Goal: Task Accomplishment & Management: Manage account settings

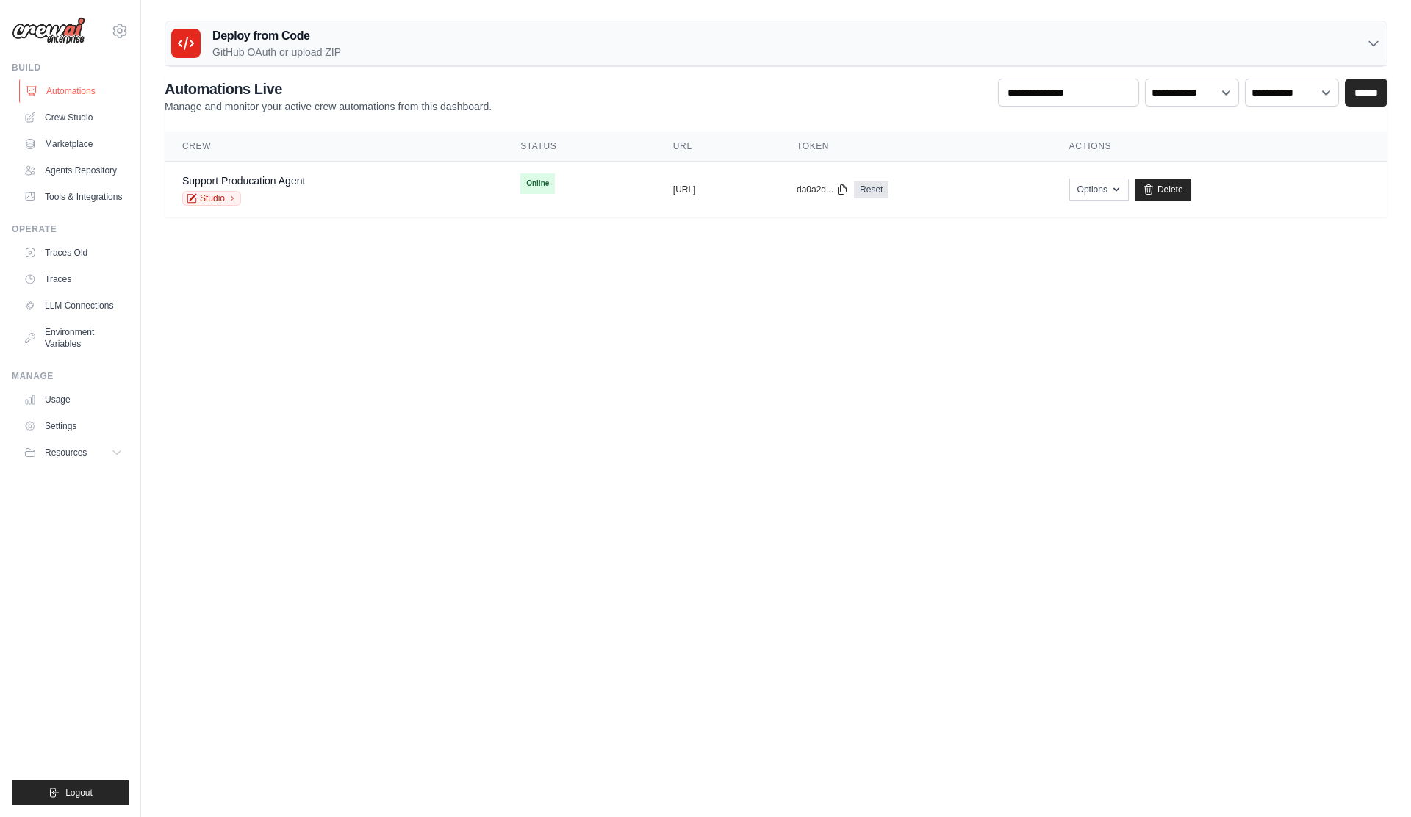
click at [75, 96] on link "Automations" at bounding box center [74, 91] width 111 height 24
click at [73, 109] on link "Crew Studio" at bounding box center [74, 118] width 111 height 24
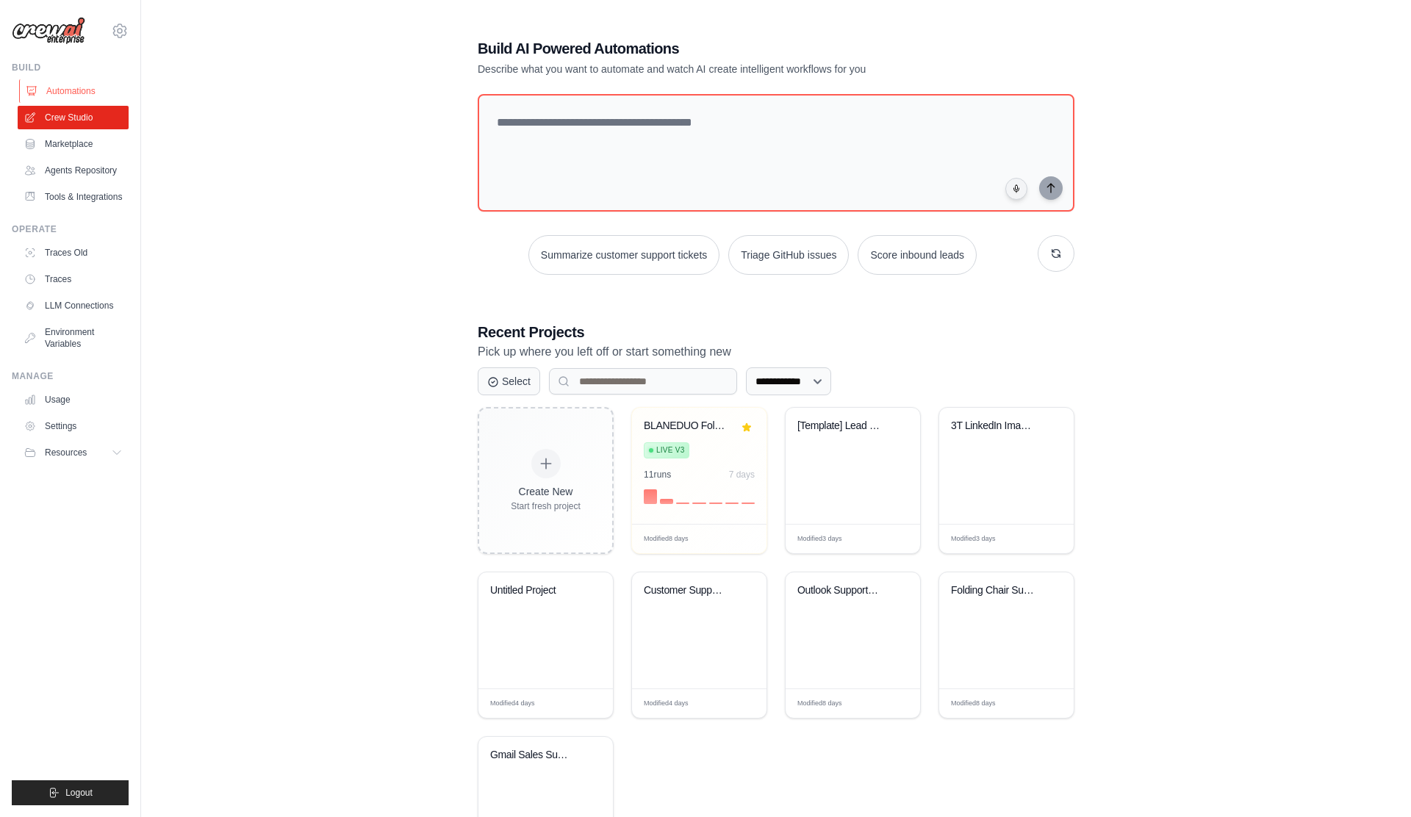
click at [90, 91] on link "Automations" at bounding box center [74, 91] width 111 height 24
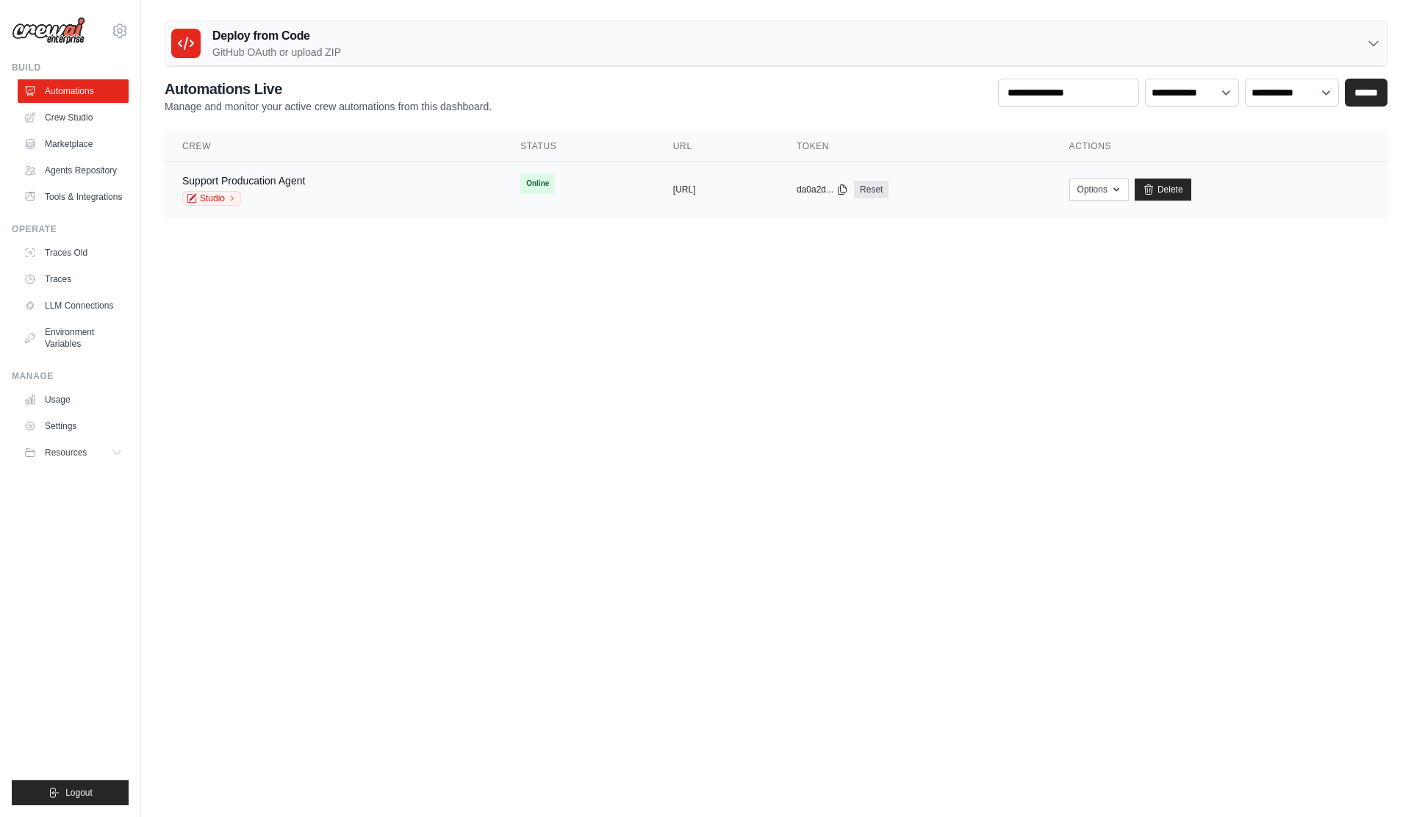
click at [292, 191] on div "Studio" at bounding box center [243, 198] width 123 height 15
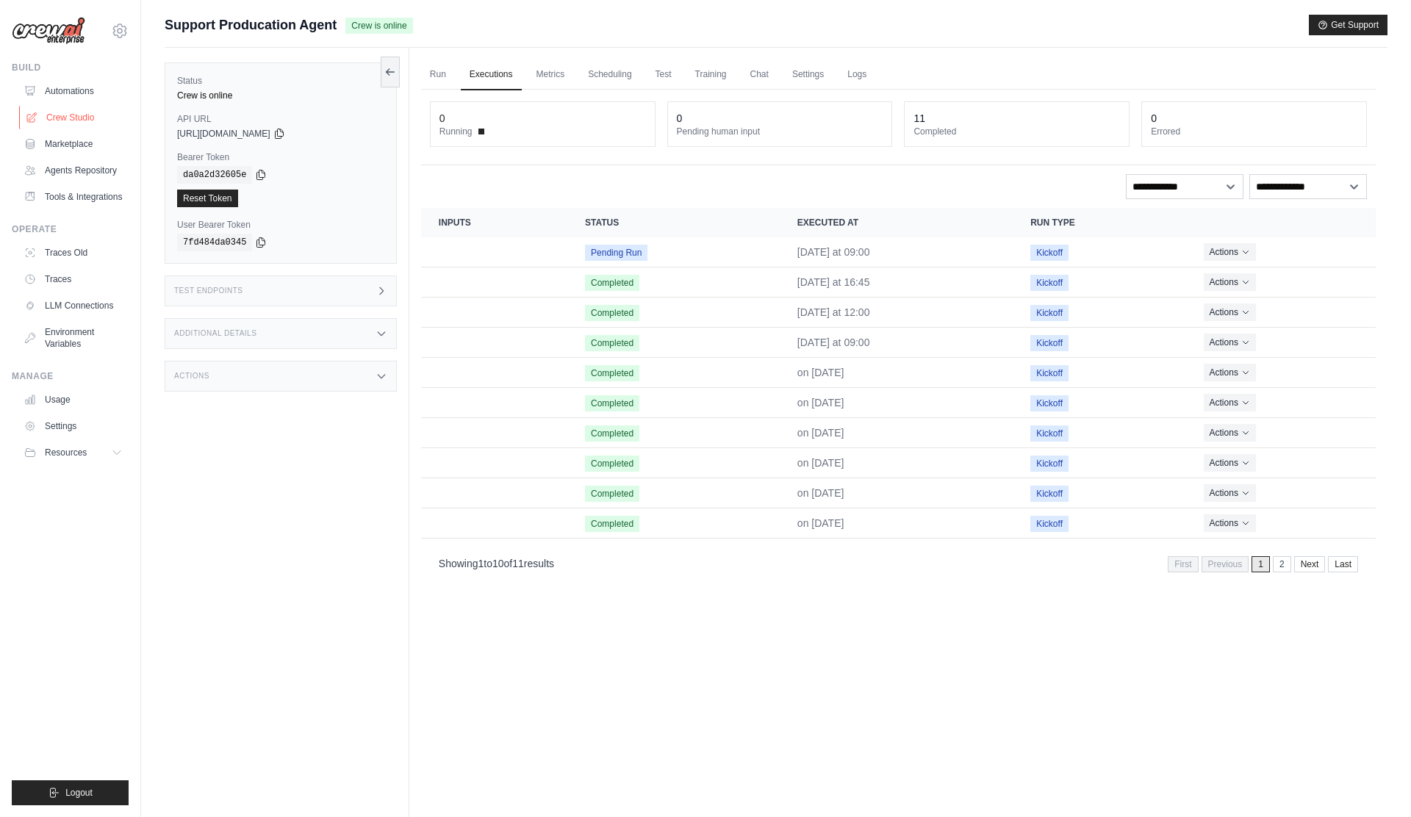
click at [73, 116] on link "Crew Studio" at bounding box center [74, 118] width 111 height 24
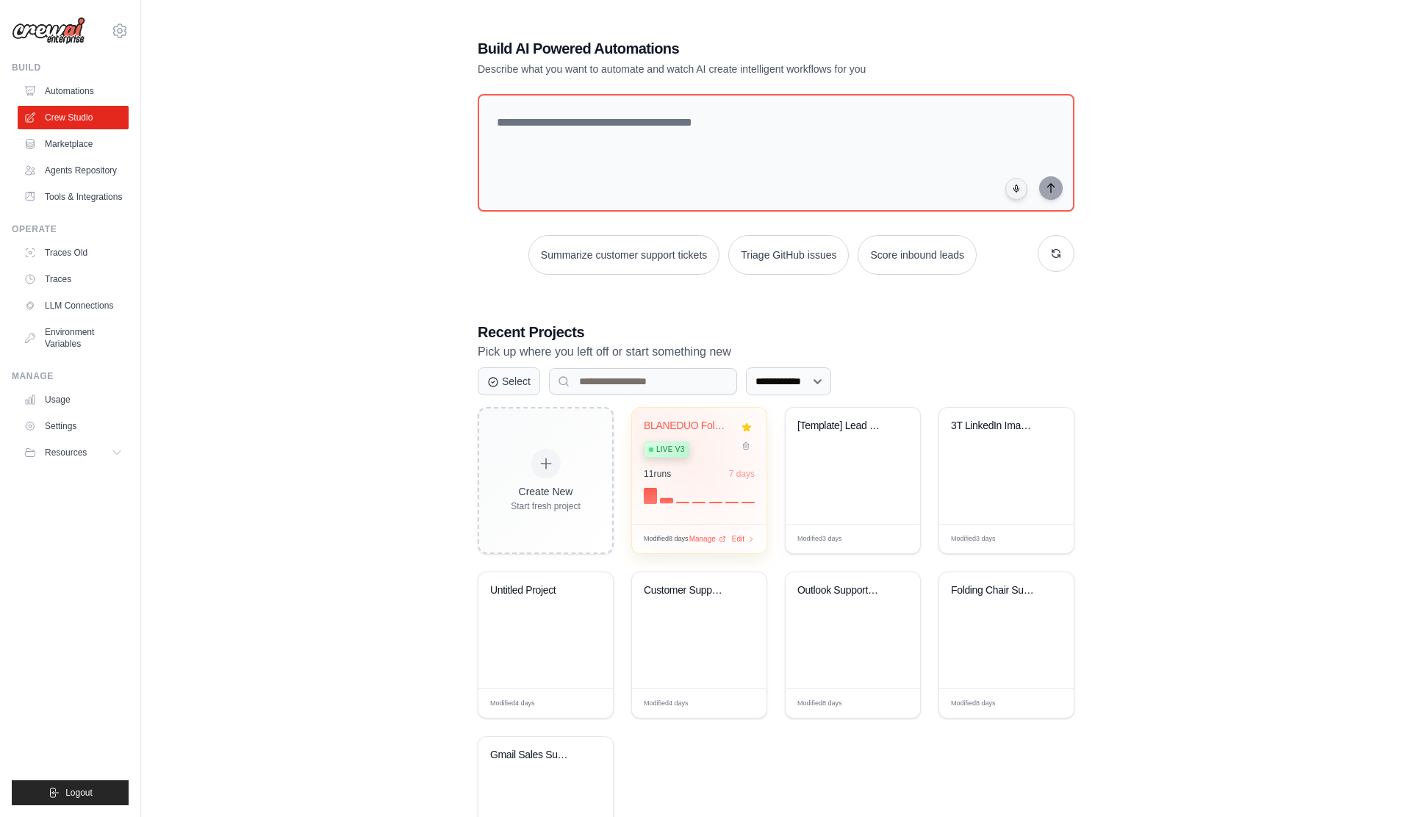
click at [700, 461] on div "BLANEDUO FoldingPro Customer Suppor... Live v3 11 run s 7 days" at bounding box center [699, 466] width 134 height 116
click at [92, 173] on link "Agents Repository" at bounding box center [74, 171] width 111 height 24
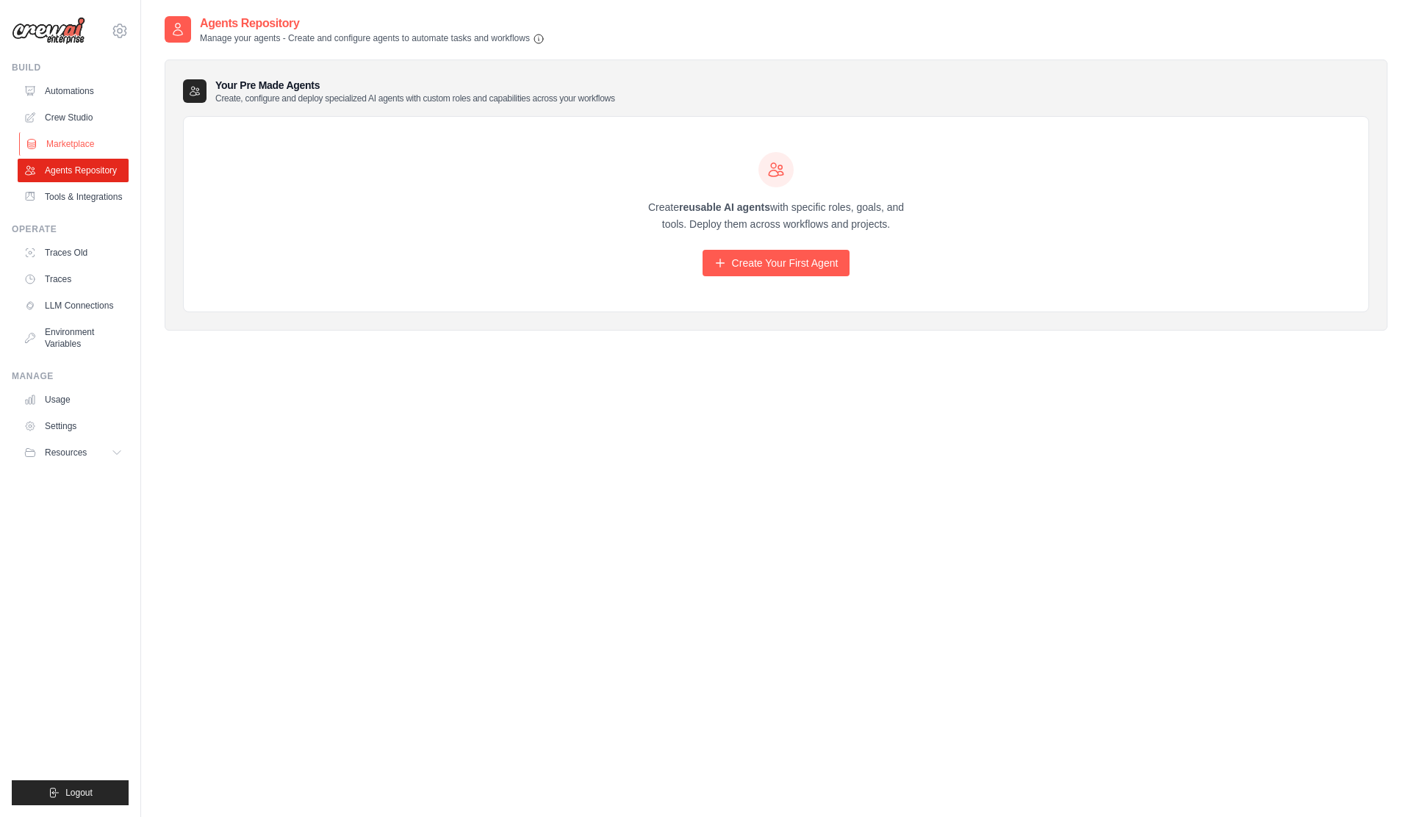
click at [84, 147] on link "Marketplace" at bounding box center [74, 144] width 111 height 24
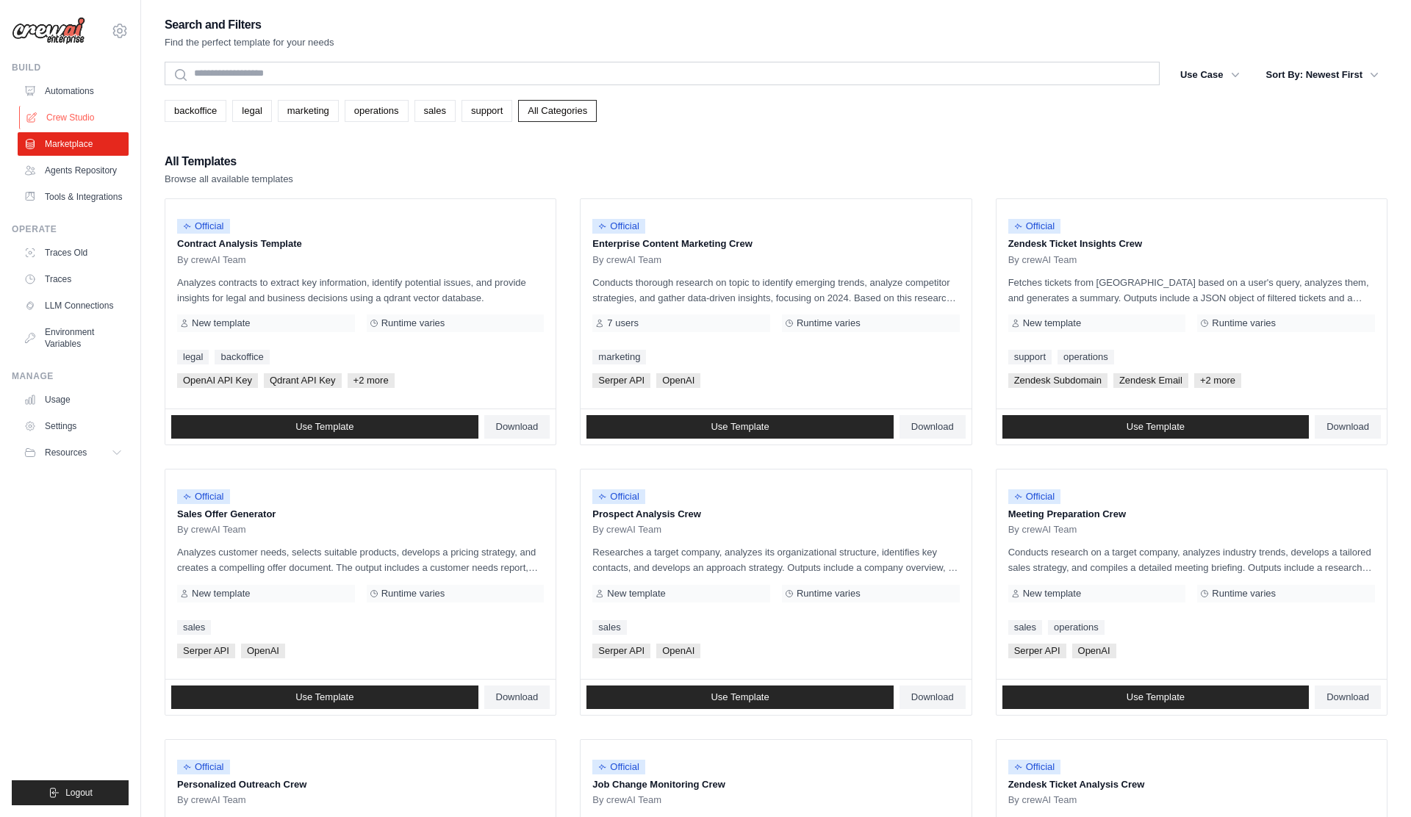
click at [84, 121] on link "Crew Studio" at bounding box center [74, 118] width 111 height 24
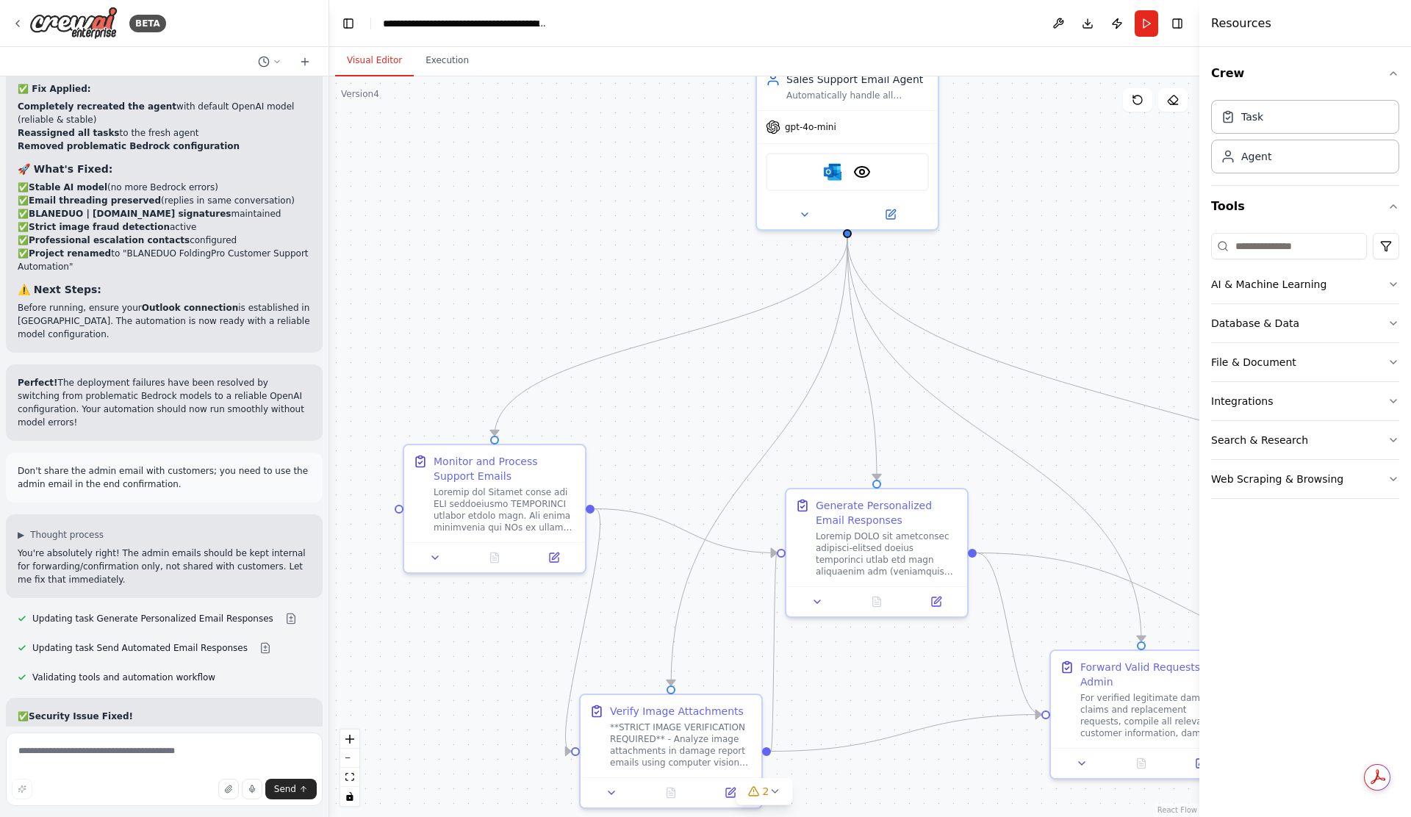
click at [1063, 300] on div ".deletable-edge-delete-btn { width: 20px; height: 20px; border: 0px solid #ffff…" at bounding box center [764, 446] width 870 height 741
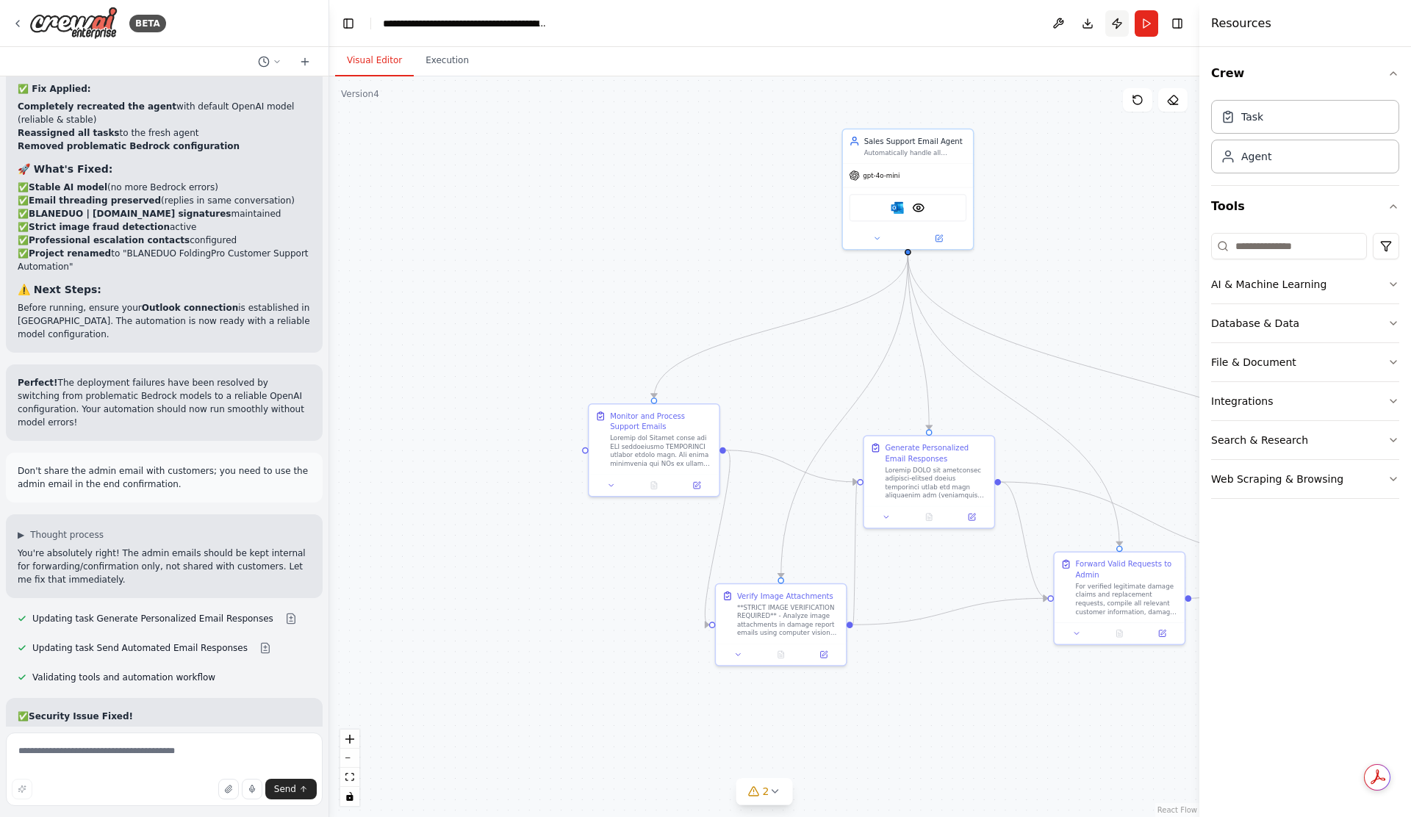
click at [1116, 26] on button "Publish" at bounding box center [1117, 23] width 24 height 26
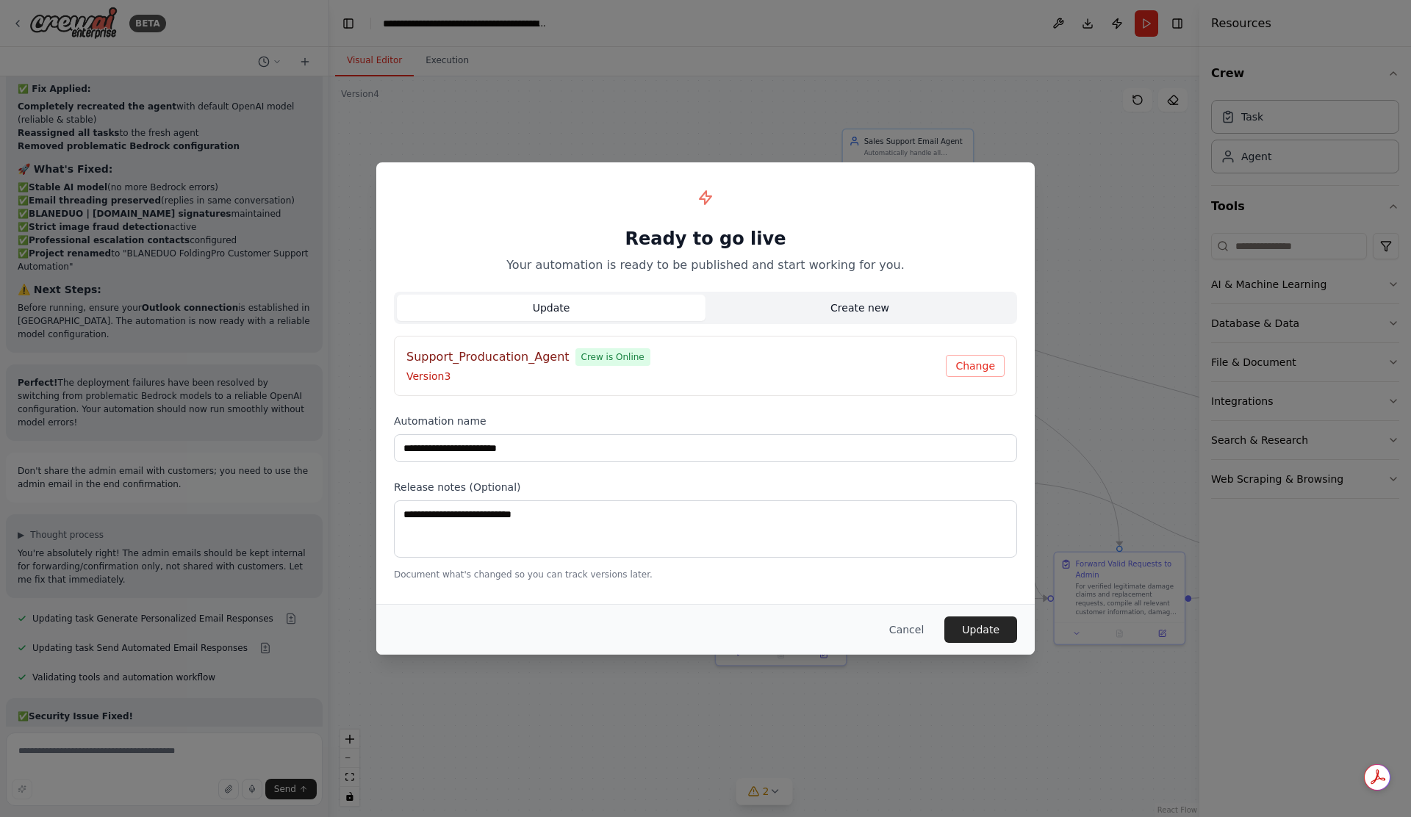
click at [796, 303] on button "Create new" at bounding box center [859, 308] width 309 height 26
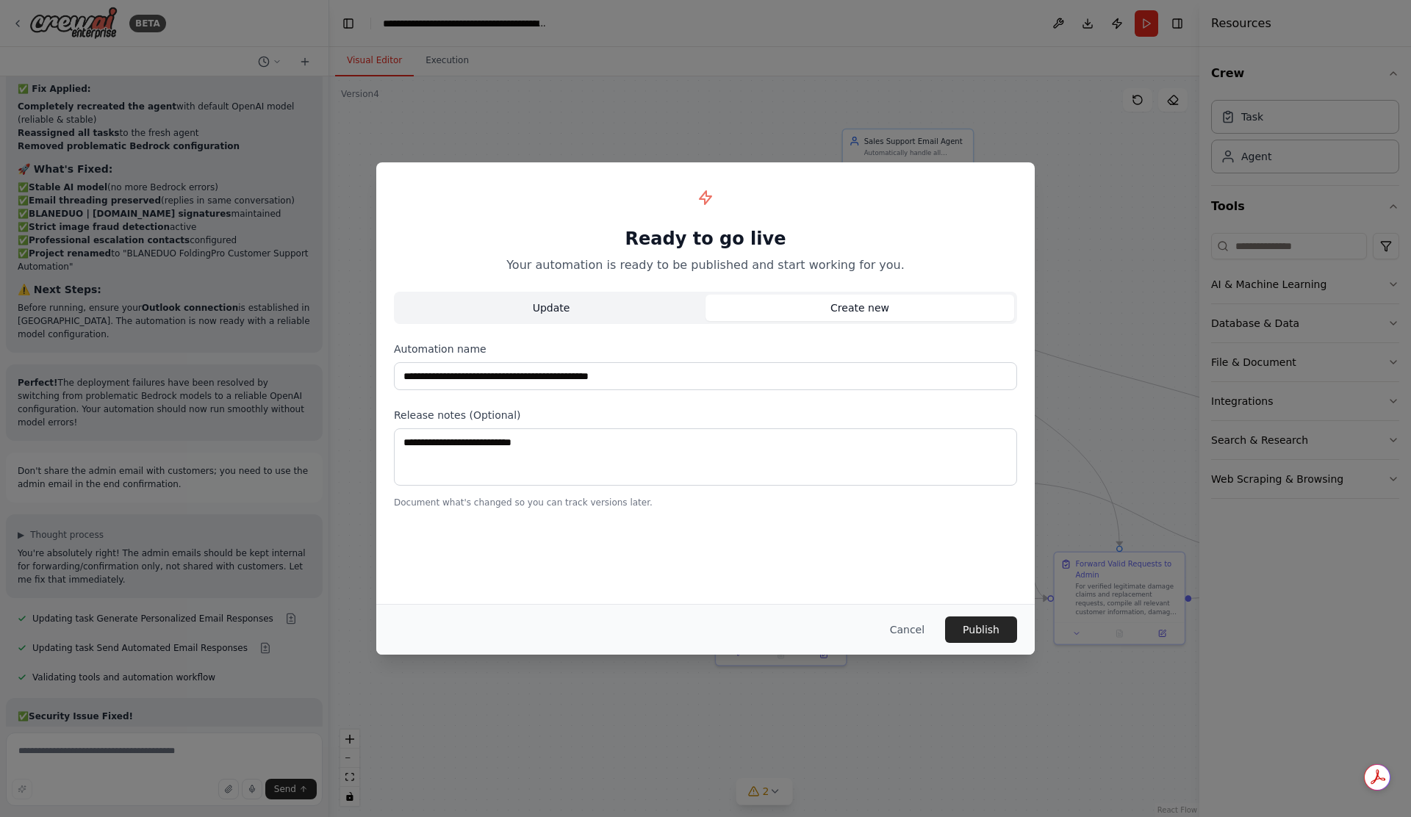
click at [661, 307] on button "Update" at bounding box center [551, 308] width 309 height 26
type input "**********"
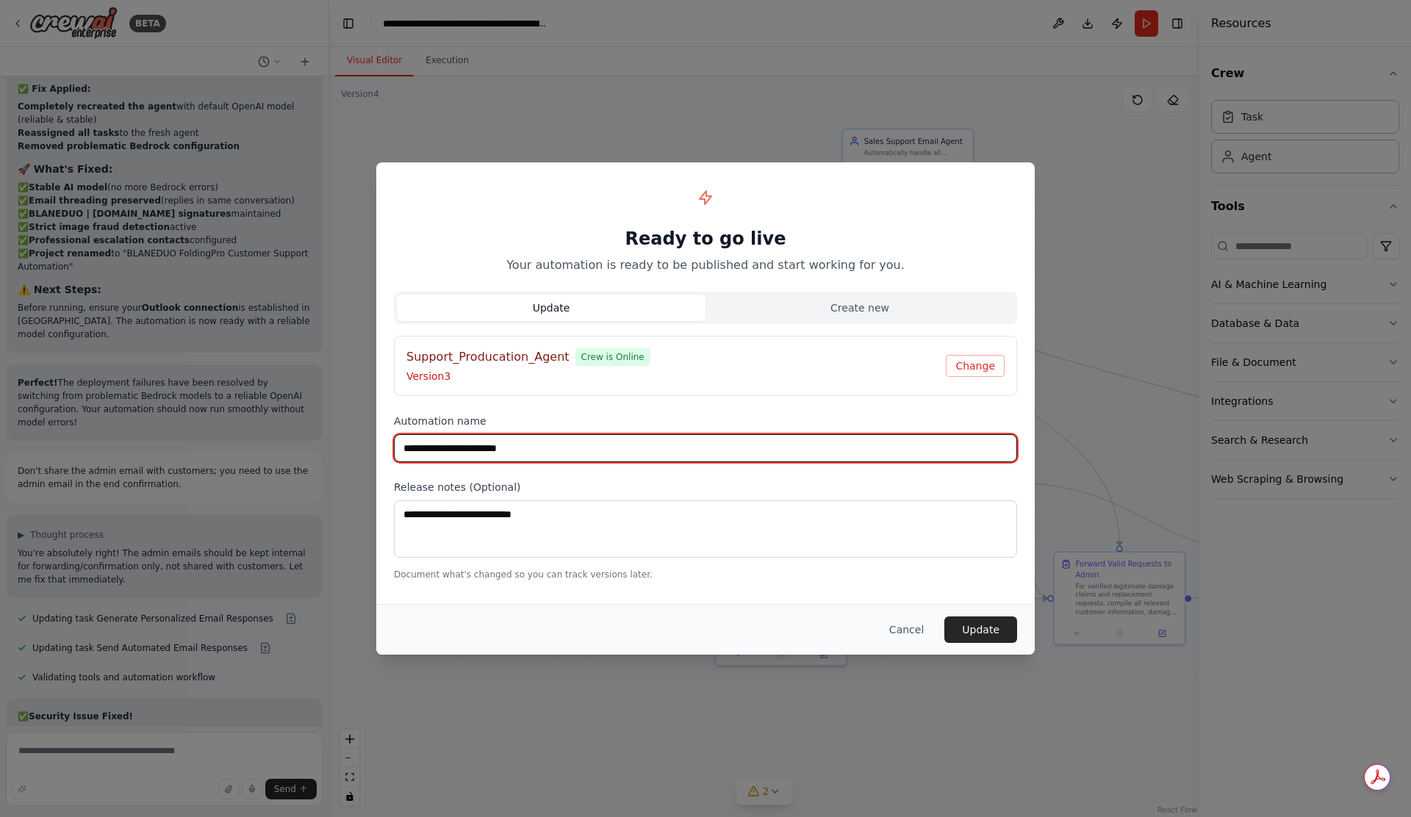
click at [747, 447] on input "**********" at bounding box center [705, 448] width 623 height 28
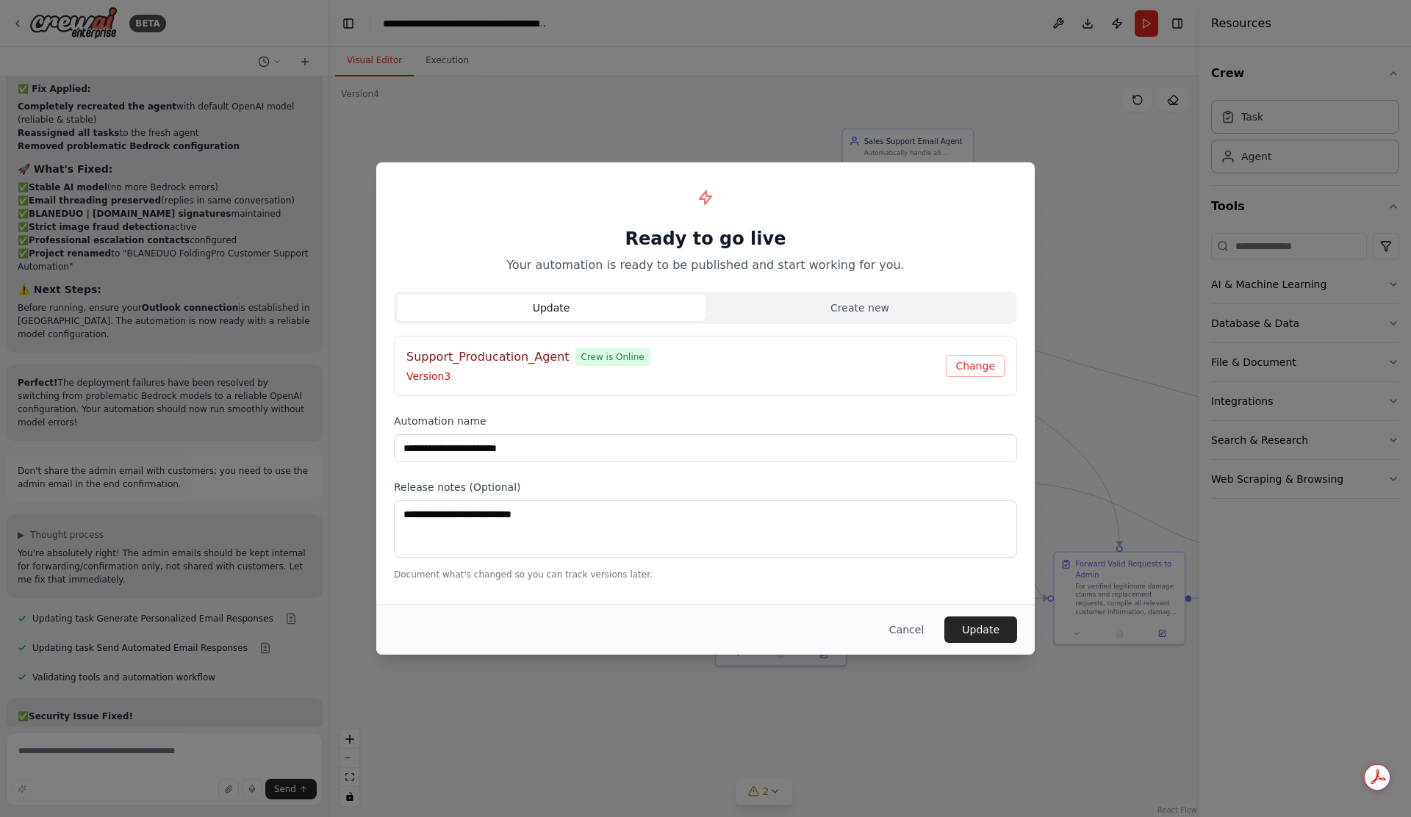
click at [739, 373] on p "Version 3" at bounding box center [675, 376] width 539 height 15
click at [919, 639] on button "Cancel" at bounding box center [906, 629] width 58 height 26
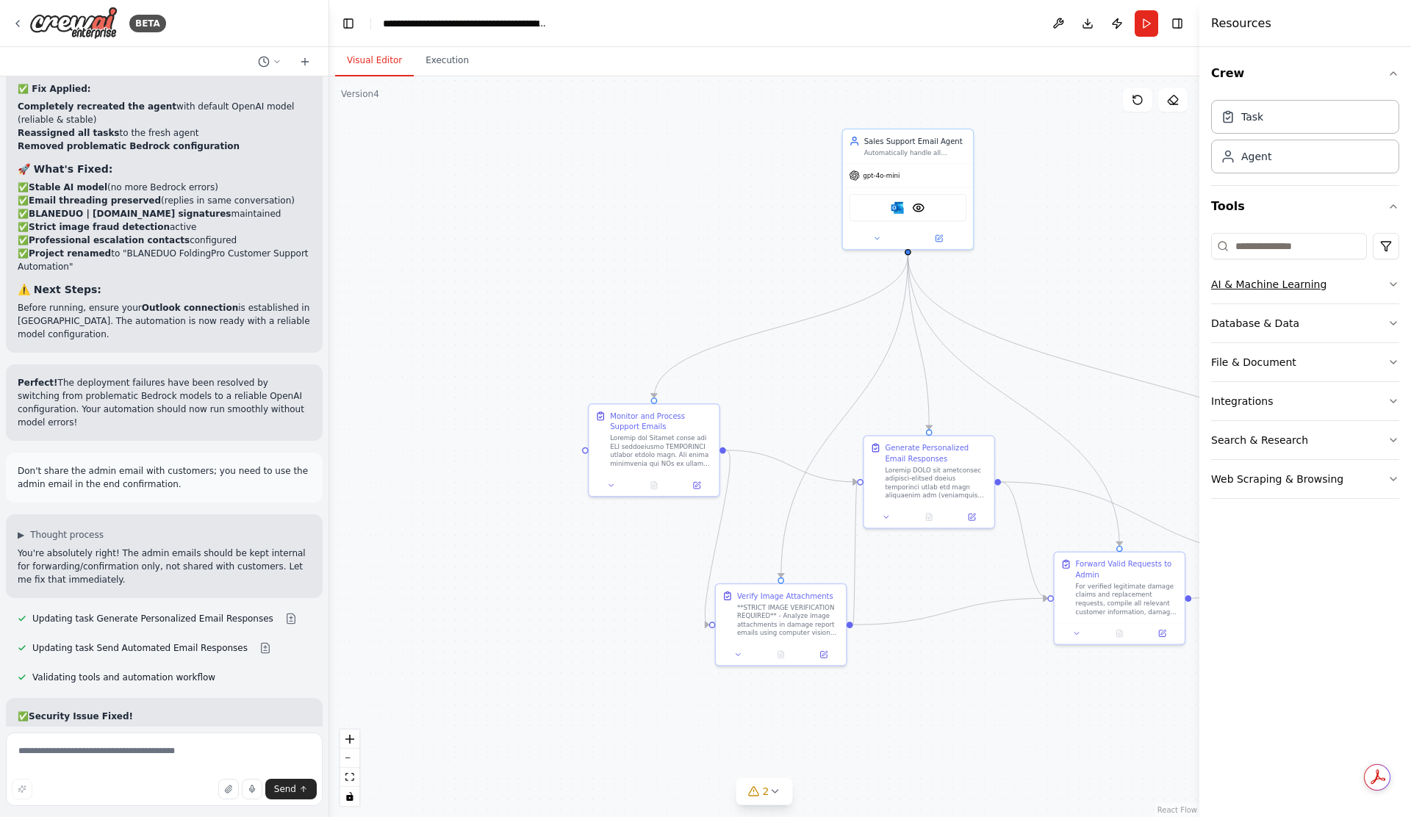
click at [1271, 289] on div "AI & Machine Learning" at bounding box center [1268, 284] width 115 height 15
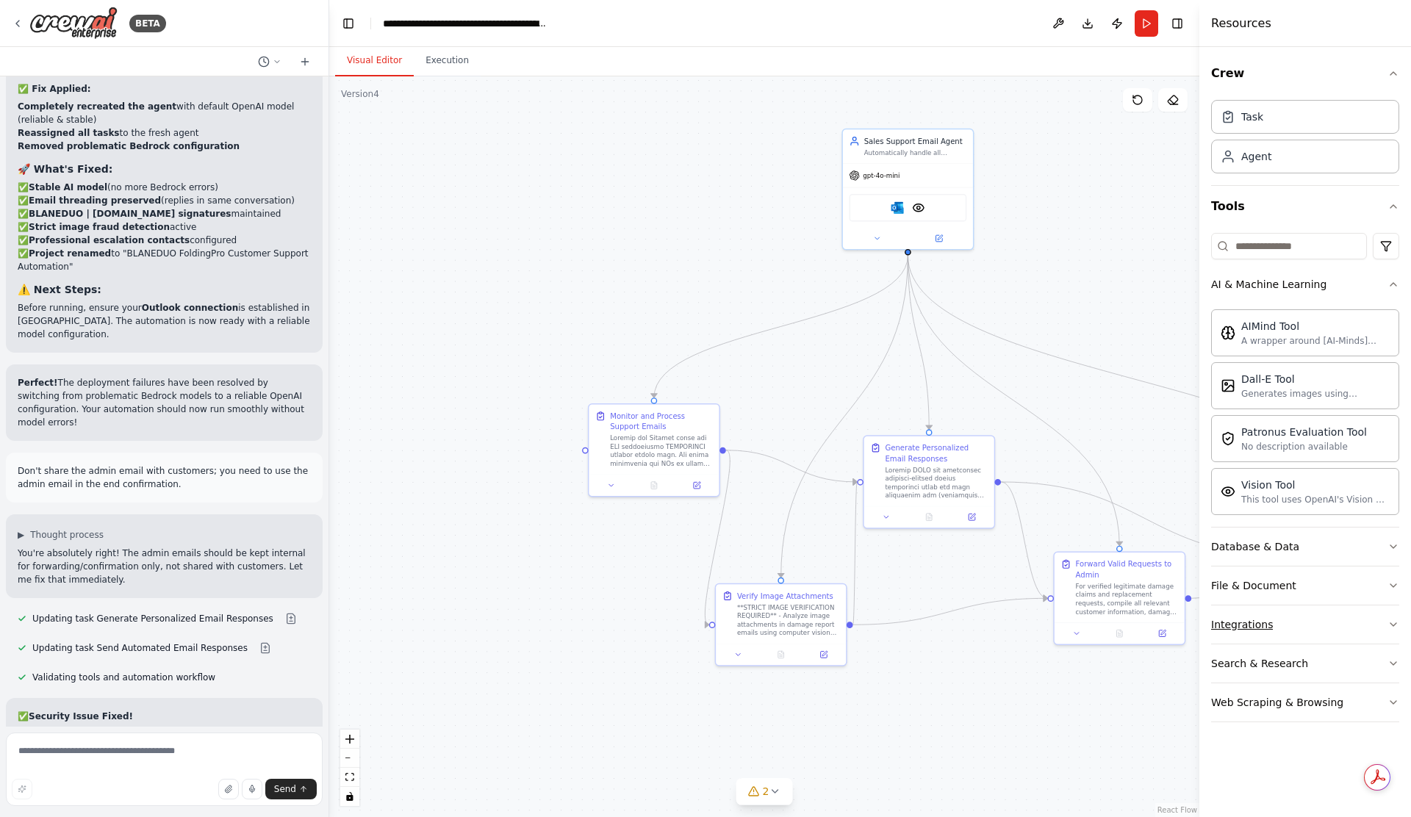
click at [1317, 628] on button "Integrations" at bounding box center [1305, 624] width 188 height 38
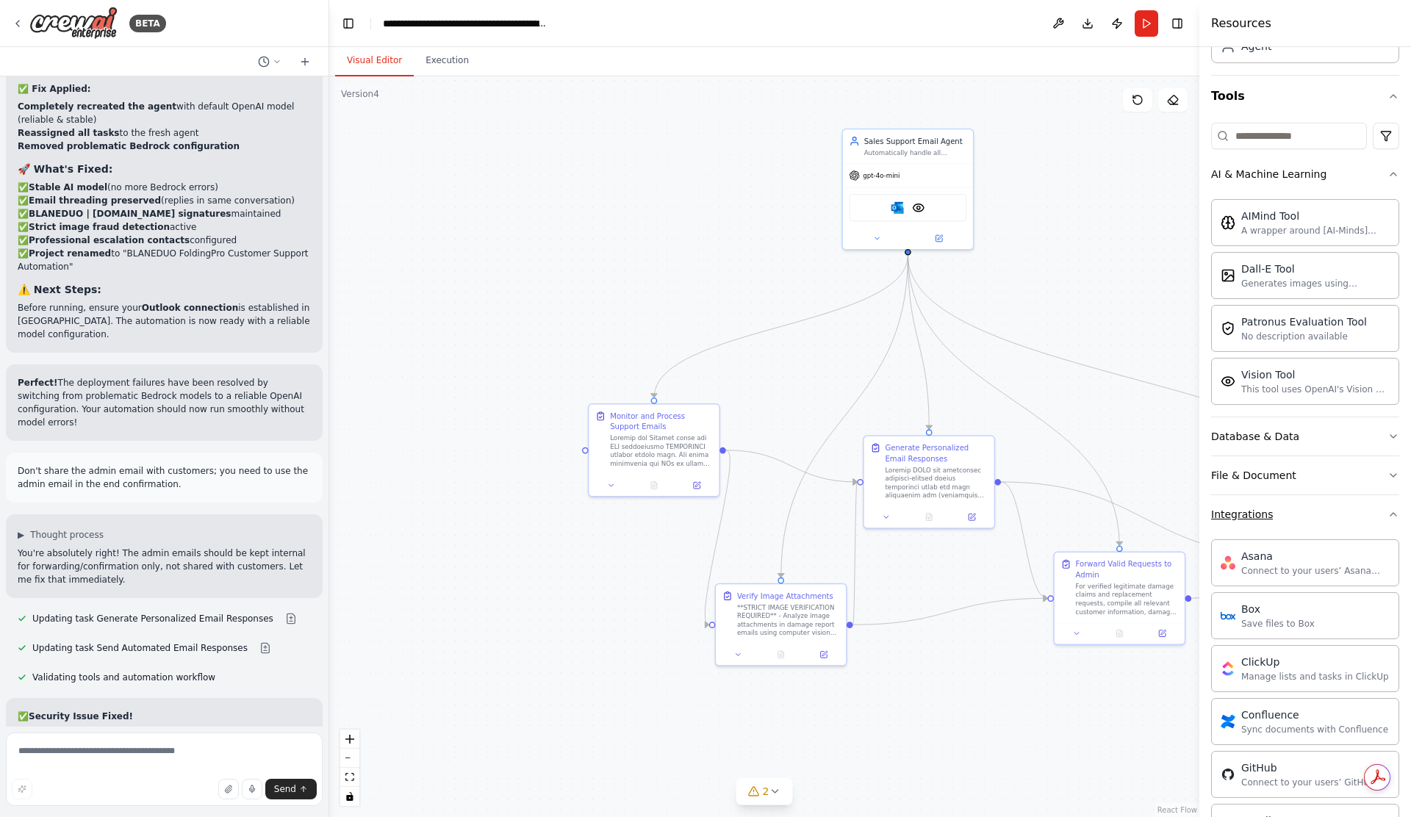
scroll to position [348, 0]
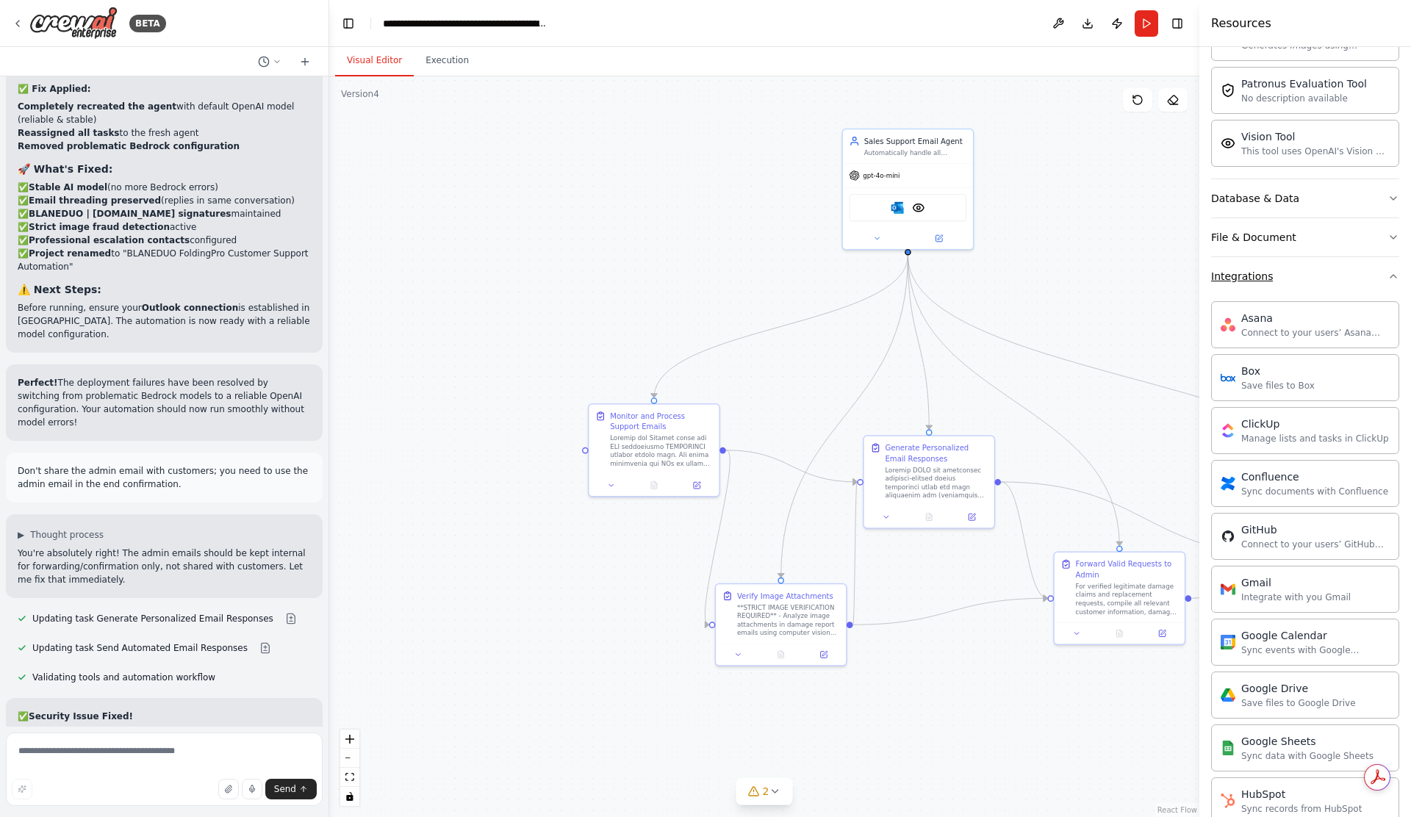
click at [1324, 268] on button "Integrations" at bounding box center [1305, 276] width 188 height 38
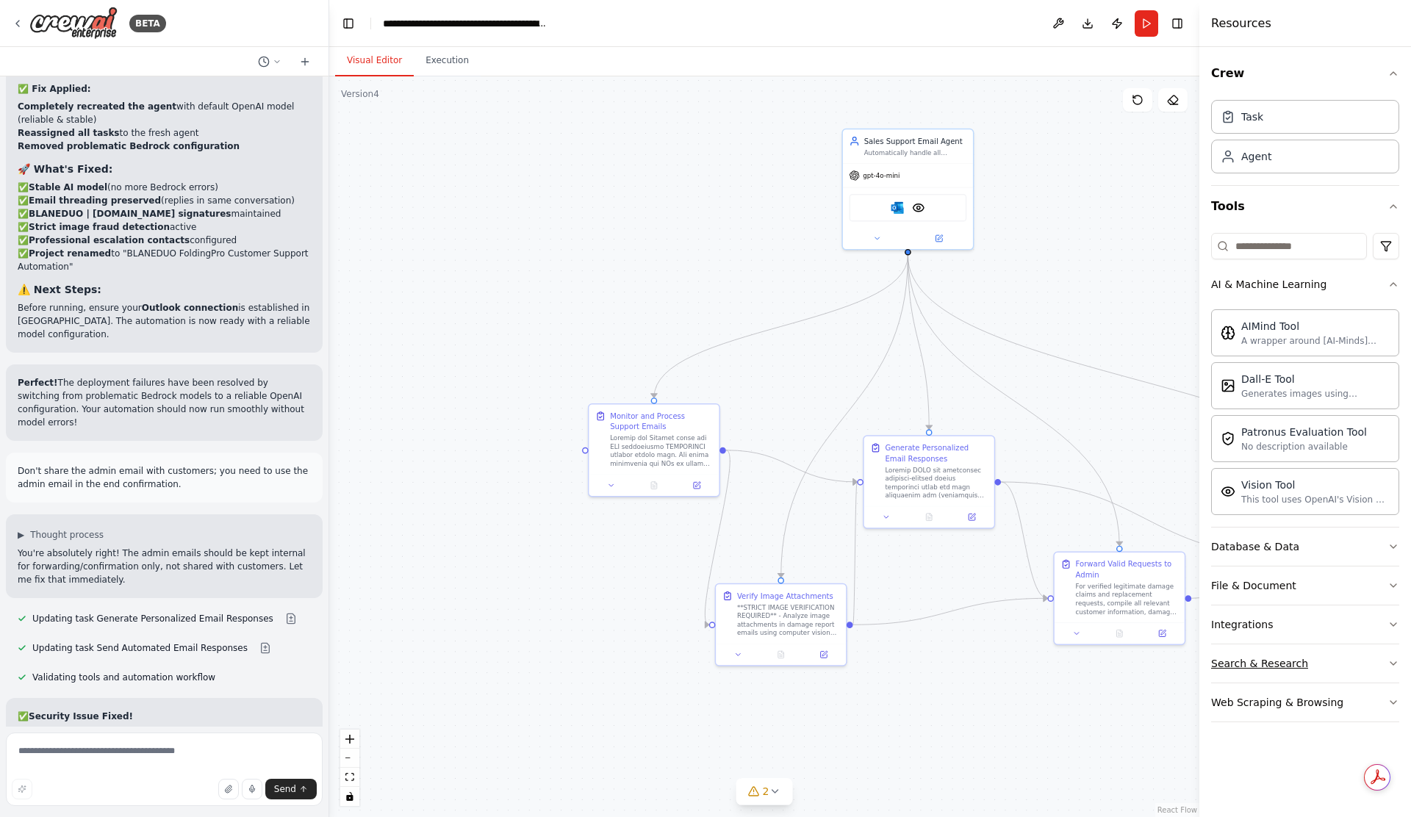
click at [1361, 664] on button "Search & Research" at bounding box center [1305, 663] width 188 height 38
click at [1386, 294] on button "AI & Machine Learning" at bounding box center [1305, 284] width 188 height 38
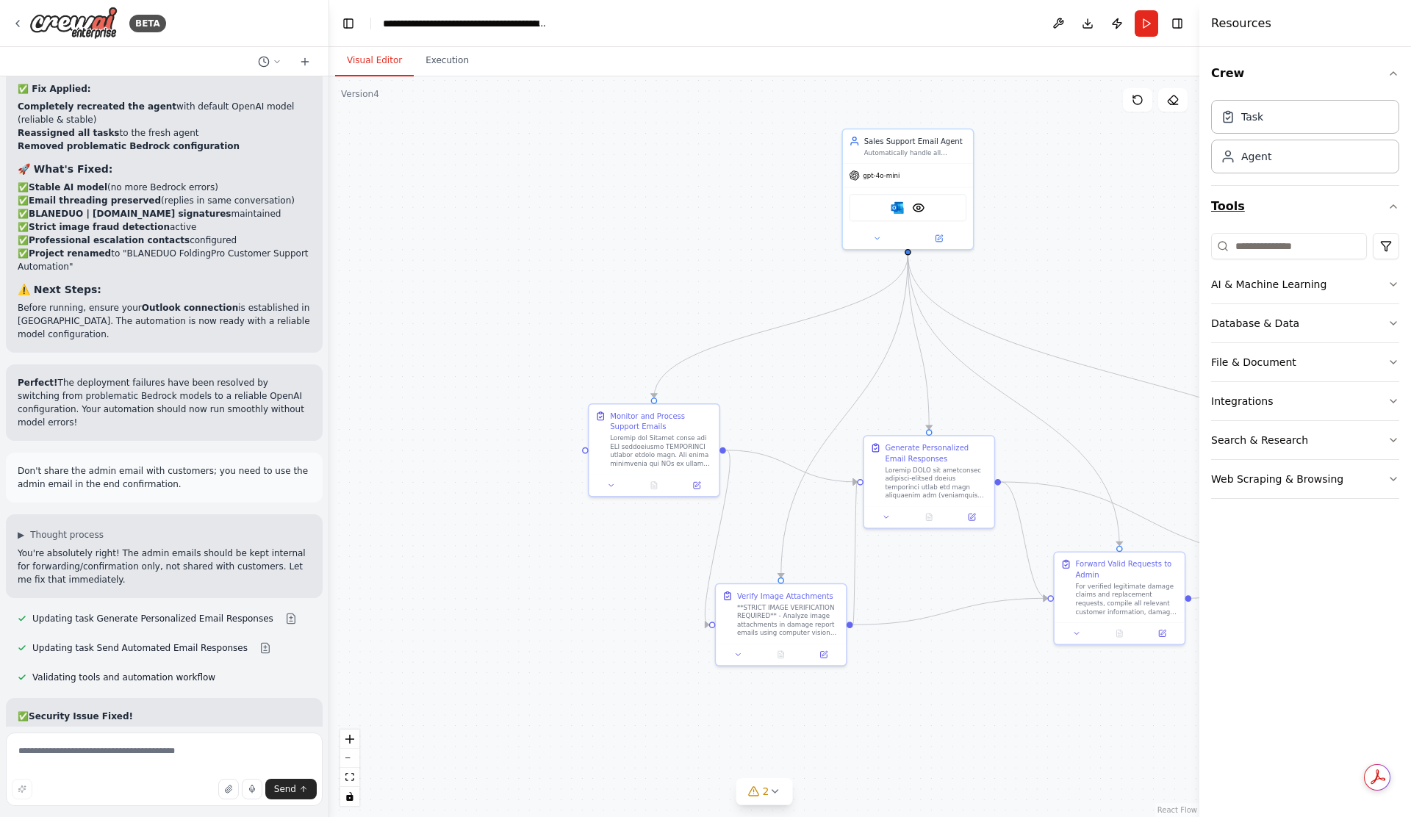
click at [1392, 209] on icon "button" at bounding box center [1393, 207] width 12 height 12
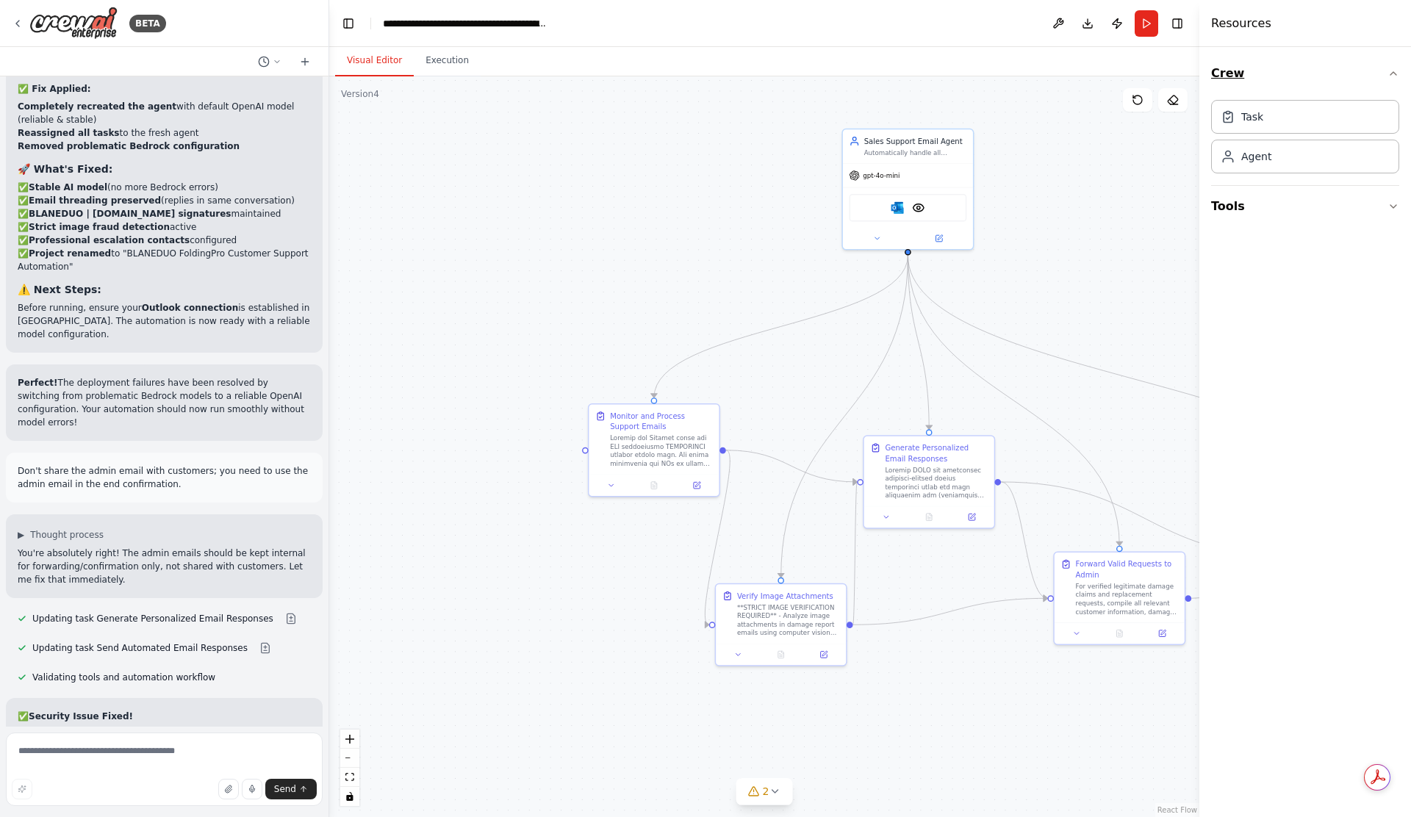
click at [1390, 83] on button "Crew" at bounding box center [1305, 73] width 188 height 41
click at [1250, 92] on button "Crew" at bounding box center [1305, 73] width 188 height 41
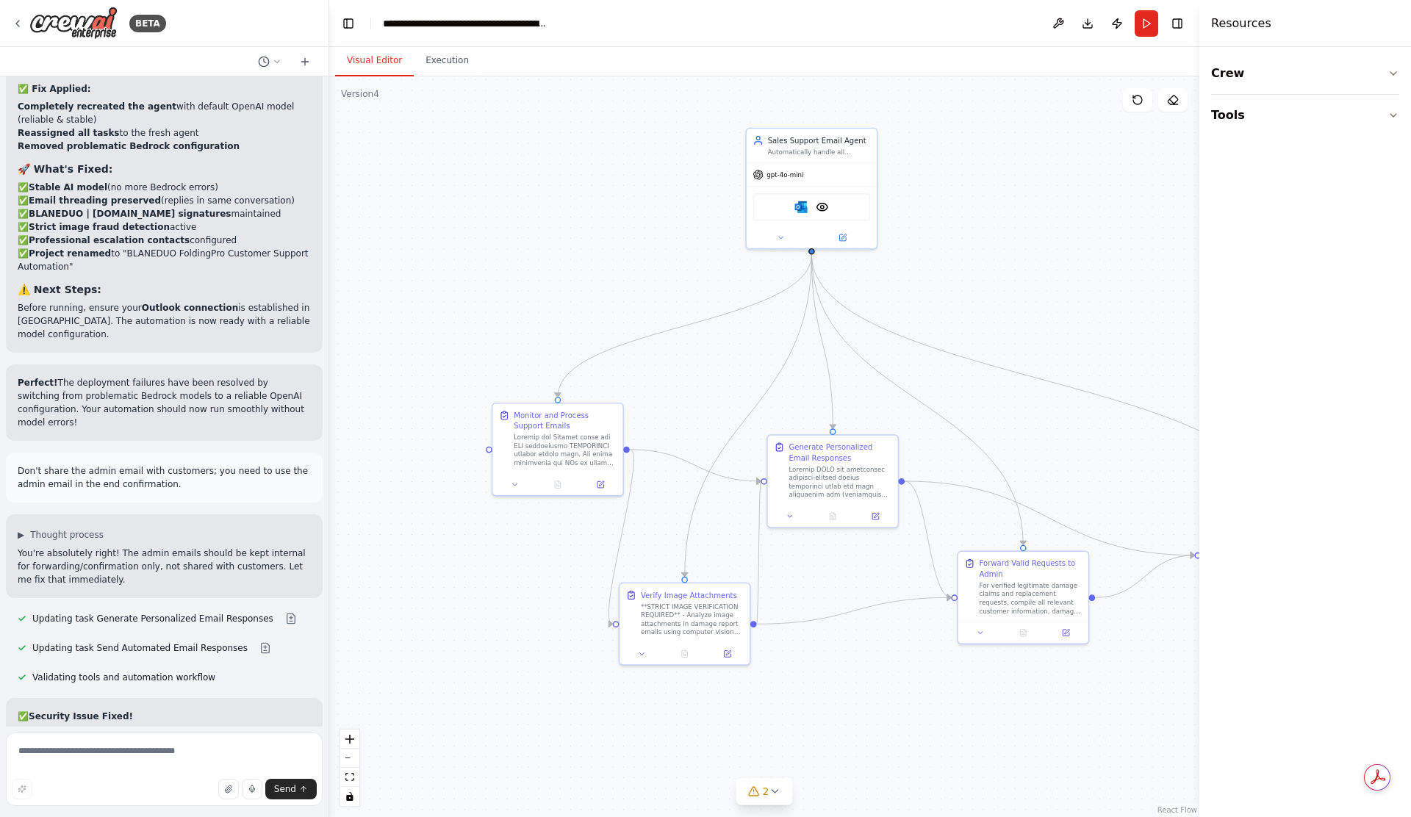
drag, startPoint x: 1102, startPoint y: 272, endPoint x: 1006, endPoint y: 271, distance: 96.3
click at [1006, 271] on div ".deletable-edge-delete-btn { width: 20px; height: 20px; border: 0px solid #ffff…" at bounding box center [764, 446] width 870 height 741
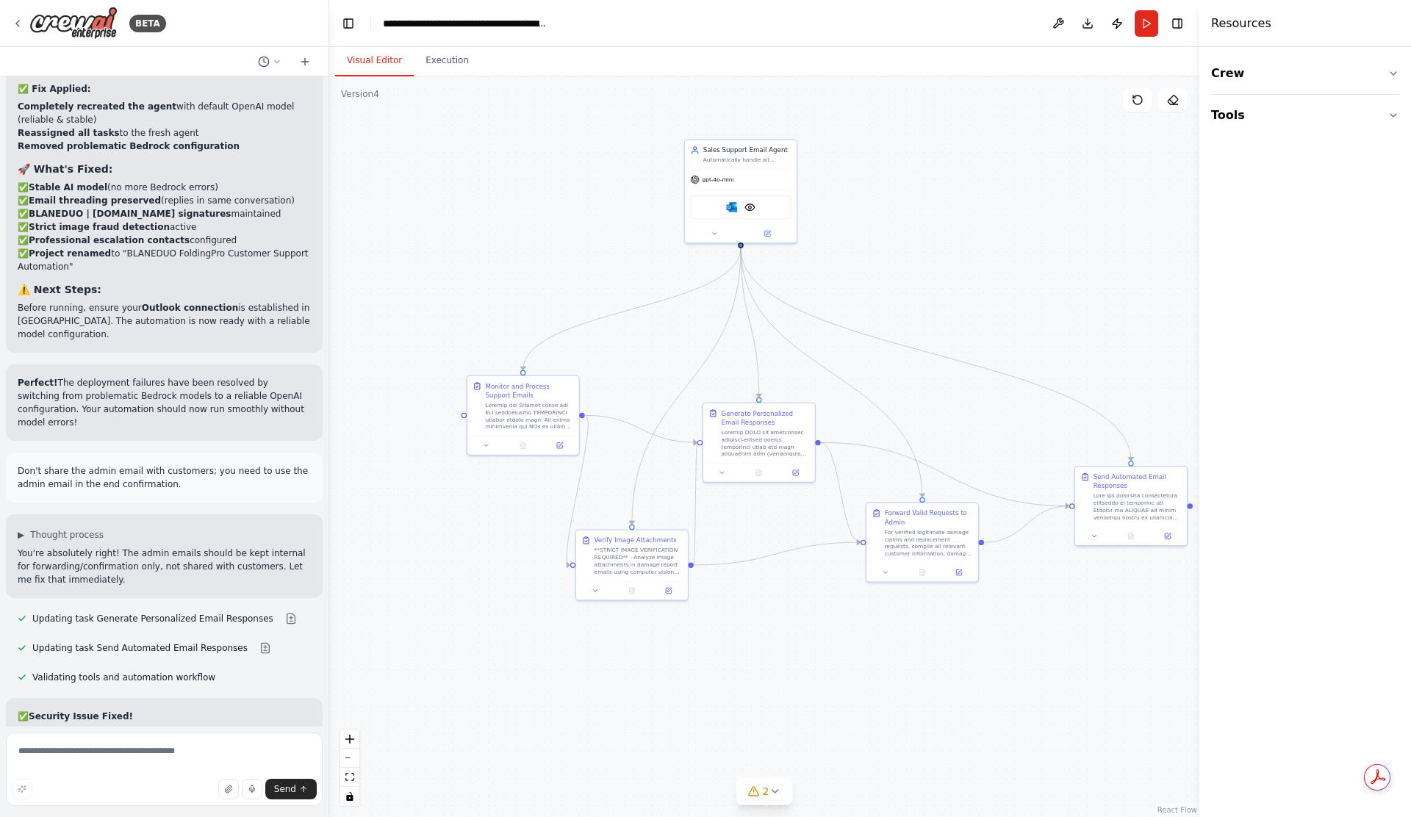
drag, startPoint x: 1010, startPoint y: 273, endPoint x: 912, endPoint y: 265, distance: 98.9
click at [912, 265] on div ".deletable-edge-delete-btn { width: 20px; height: 20px; border: 0px solid #ffff…" at bounding box center [764, 446] width 870 height 741
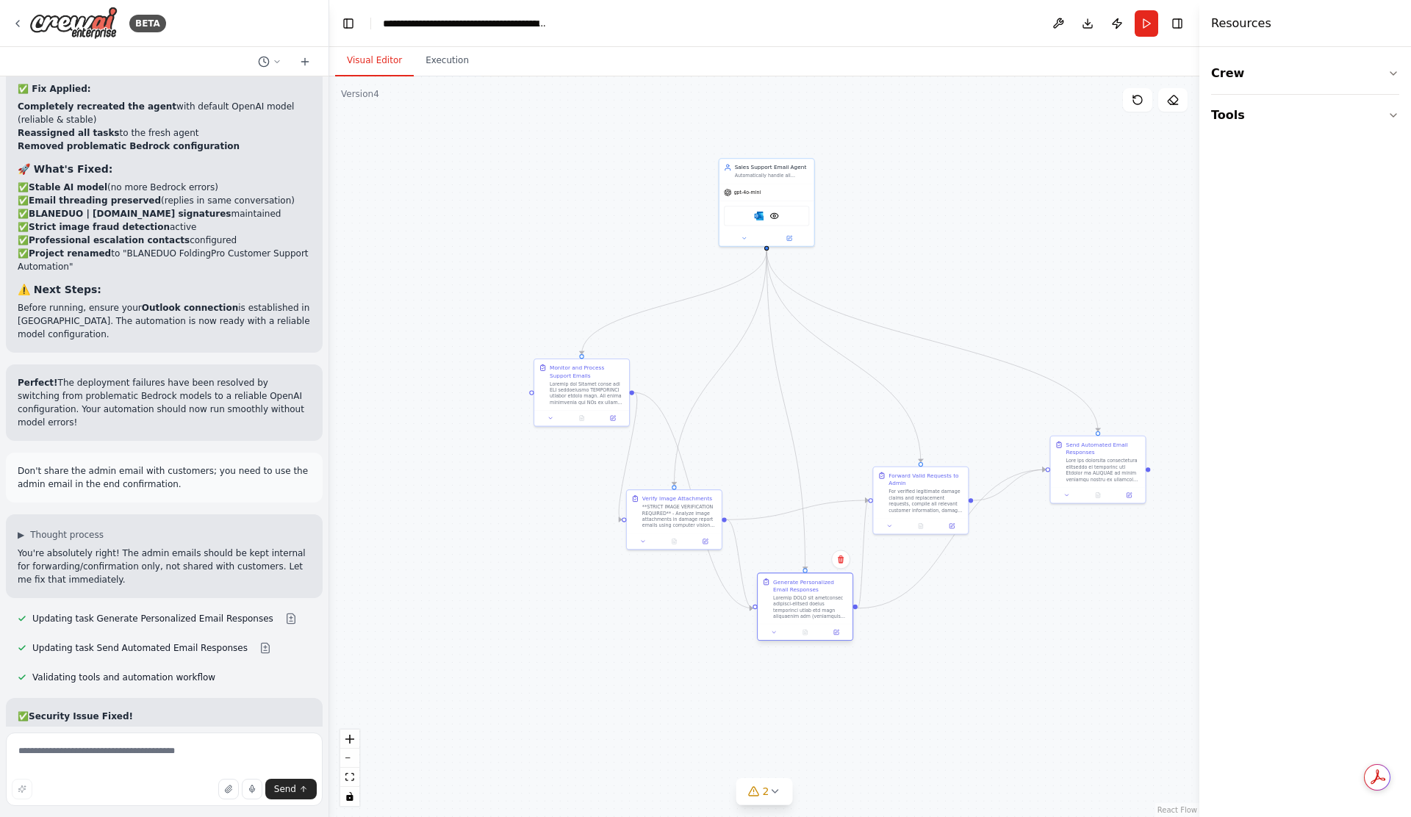
drag, startPoint x: 791, startPoint y: 424, endPoint x: 810, endPoint y: 618, distance: 195.0
click at [810, 618] on div at bounding box center [810, 607] width 75 height 25
drag, startPoint x: 658, startPoint y: 528, endPoint x: 597, endPoint y: 613, distance: 104.4
click at [597, 613] on div "Verify Image Attachments **STRICT IMAGE VERIFICATION REQUIRED** - Analyze image…" at bounding box center [612, 594] width 95 height 43
drag, startPoint x: 898, startPoint y: 517, endPoint x: 893, endPoint y: 445, distance: 72.9
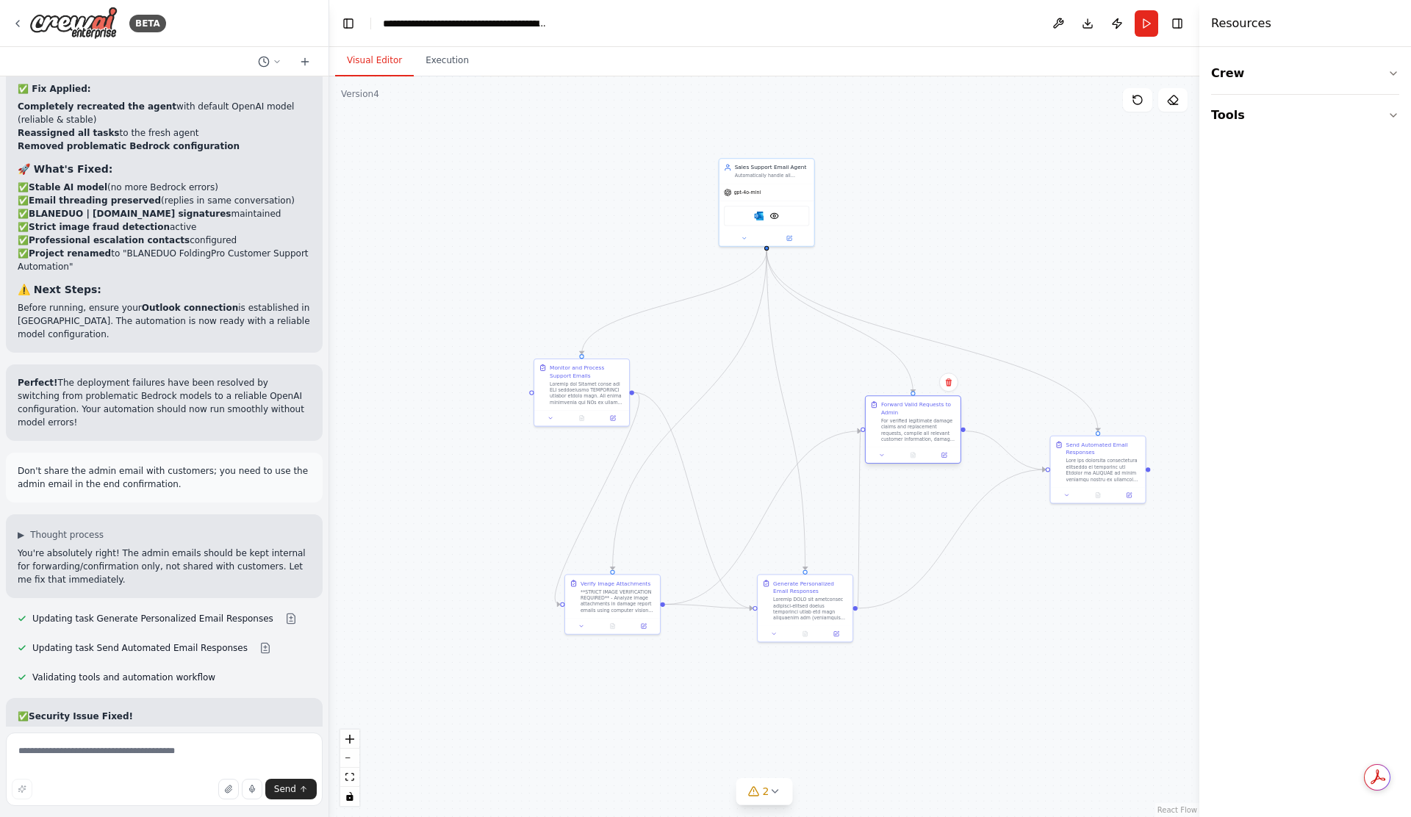
click at [893, 445] on div "Forward Valid Requests to Admin For verified legitimate damage claims and repla…" at bounding box center [913, 429] width 96 height 68
drag, startPoint x: 810, startPoint y: 592, endPoint x: 834, endPoint y: 574, distance: 30.4
click at [834, 574] on div "Generate Personalized Email Responses" at bounding box center [833, 570] width 75 height 15
drag, startPoint x: 1080, startPoint y: 472, endPoint x: 1078, endPoint y: 544, distance: 72.0
click at [1078, 545] on div at bounding box center [1102, 537] width 75 height 25
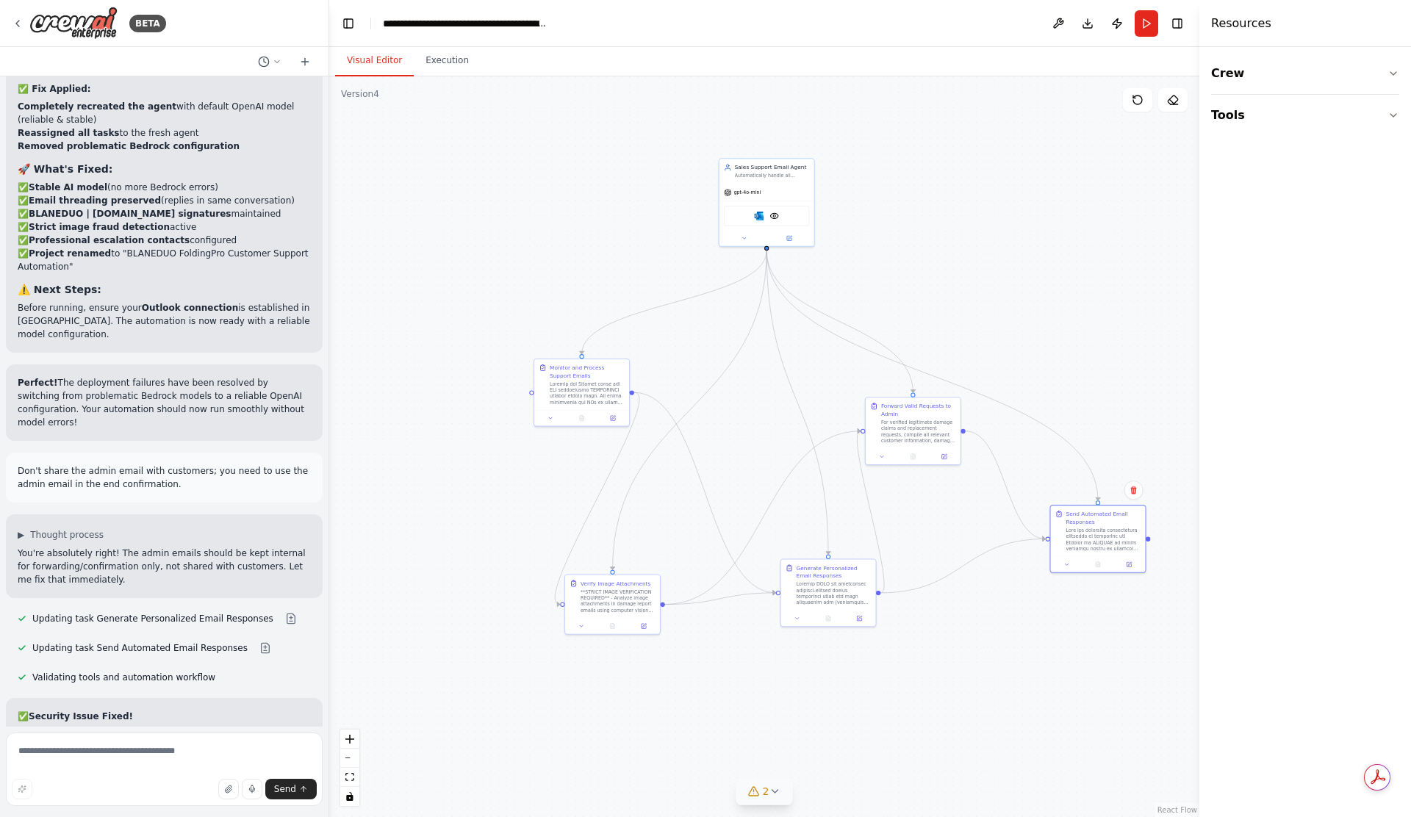
click at [763, 794] on span "2" at bounding box center [766, 791] width 7 height 15
click at [920, 726] on div ".deletable-edge-delete-btn { width: 20px; height: 20px; border: 0px solid #ffff…" at bounding box center [764, 446] width 870 height 741
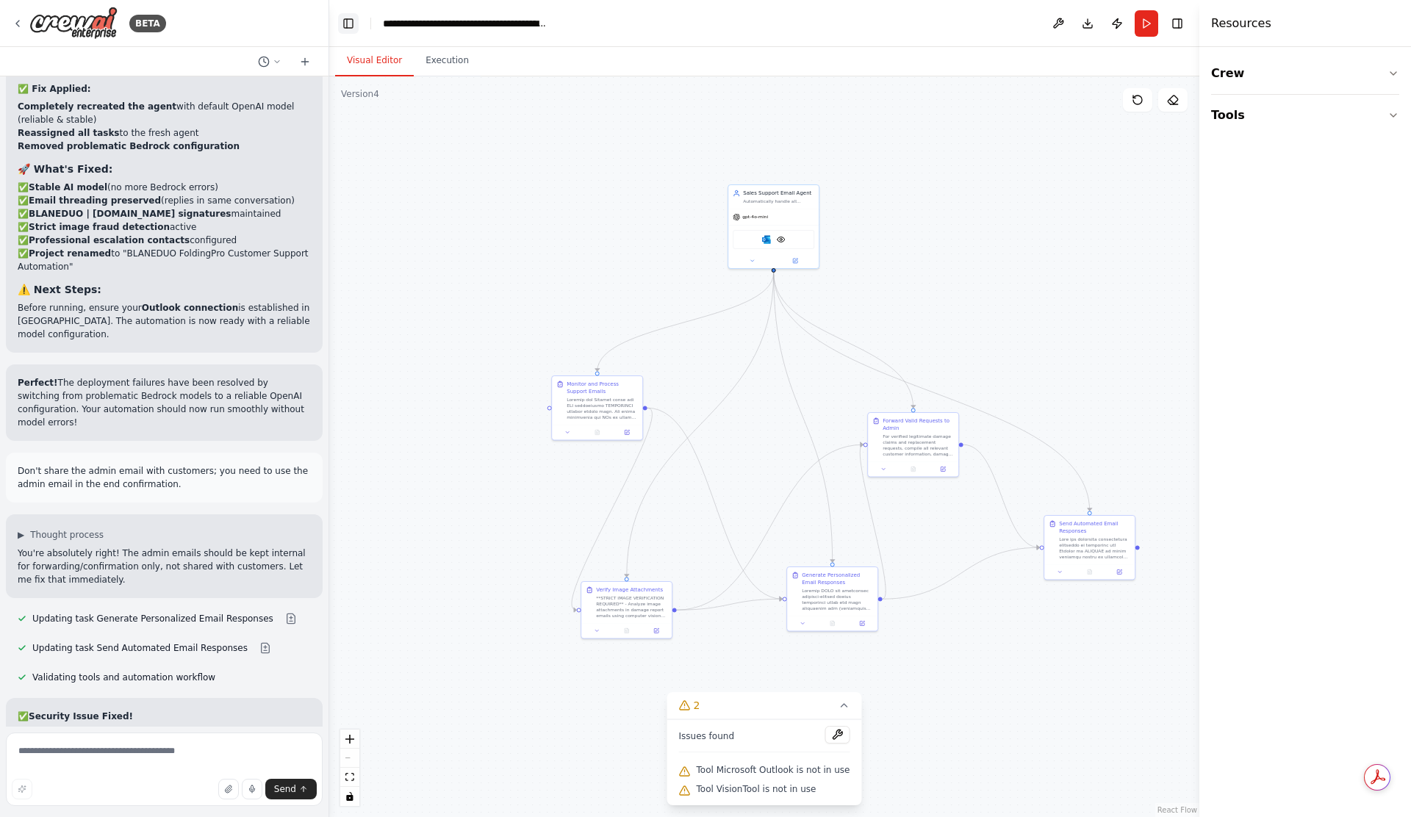
click at [353, 24] on button "Toggle Left Sidebar" at bounding box center [348, 23] width 21 height 21
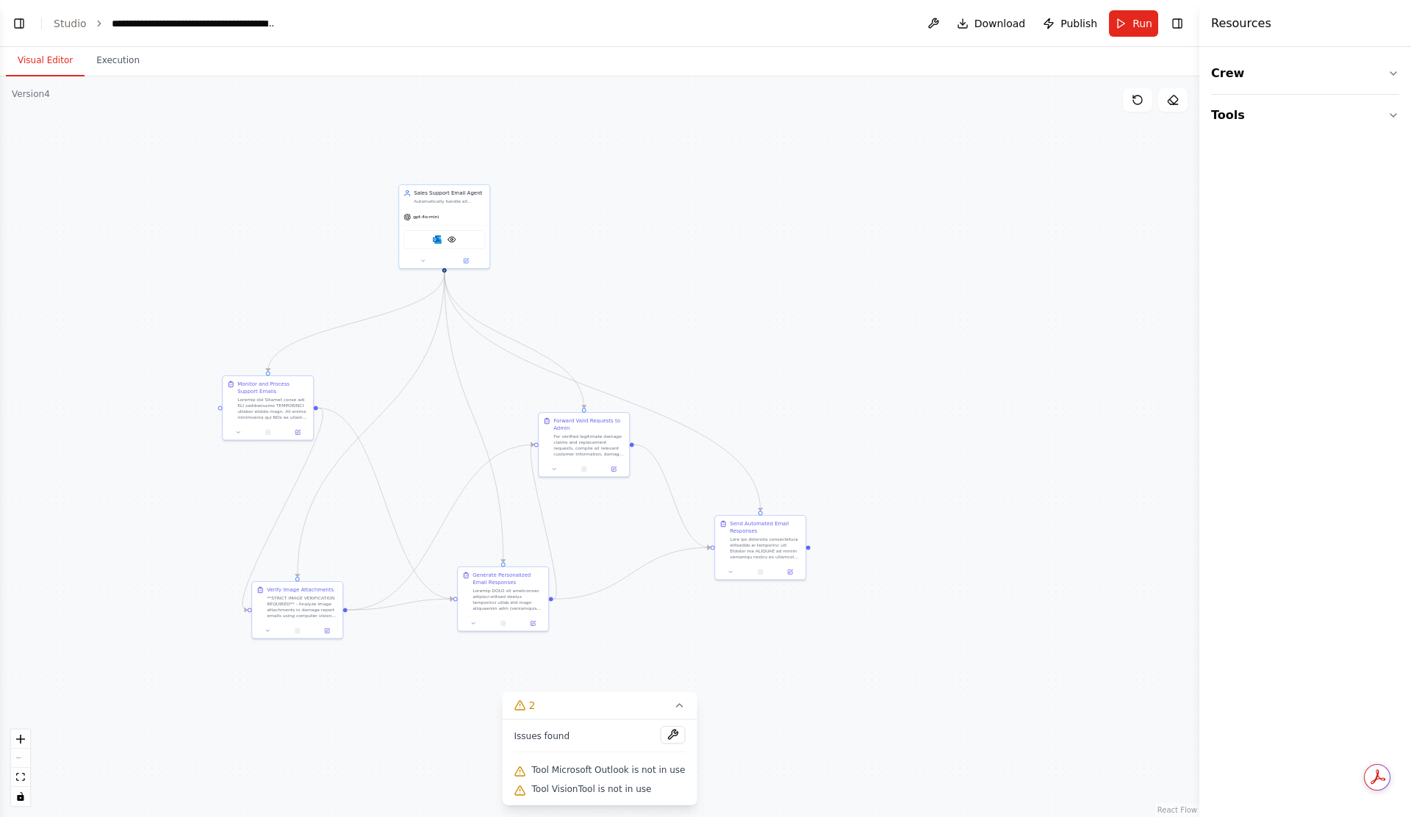
click at [7, 23] on header "**********" at bounding box center [599, 23] width 1199 height 47
click at [13, 21] on button "Toggle Left Sidebar" at bounding box center [19, 23] width 21 height 21
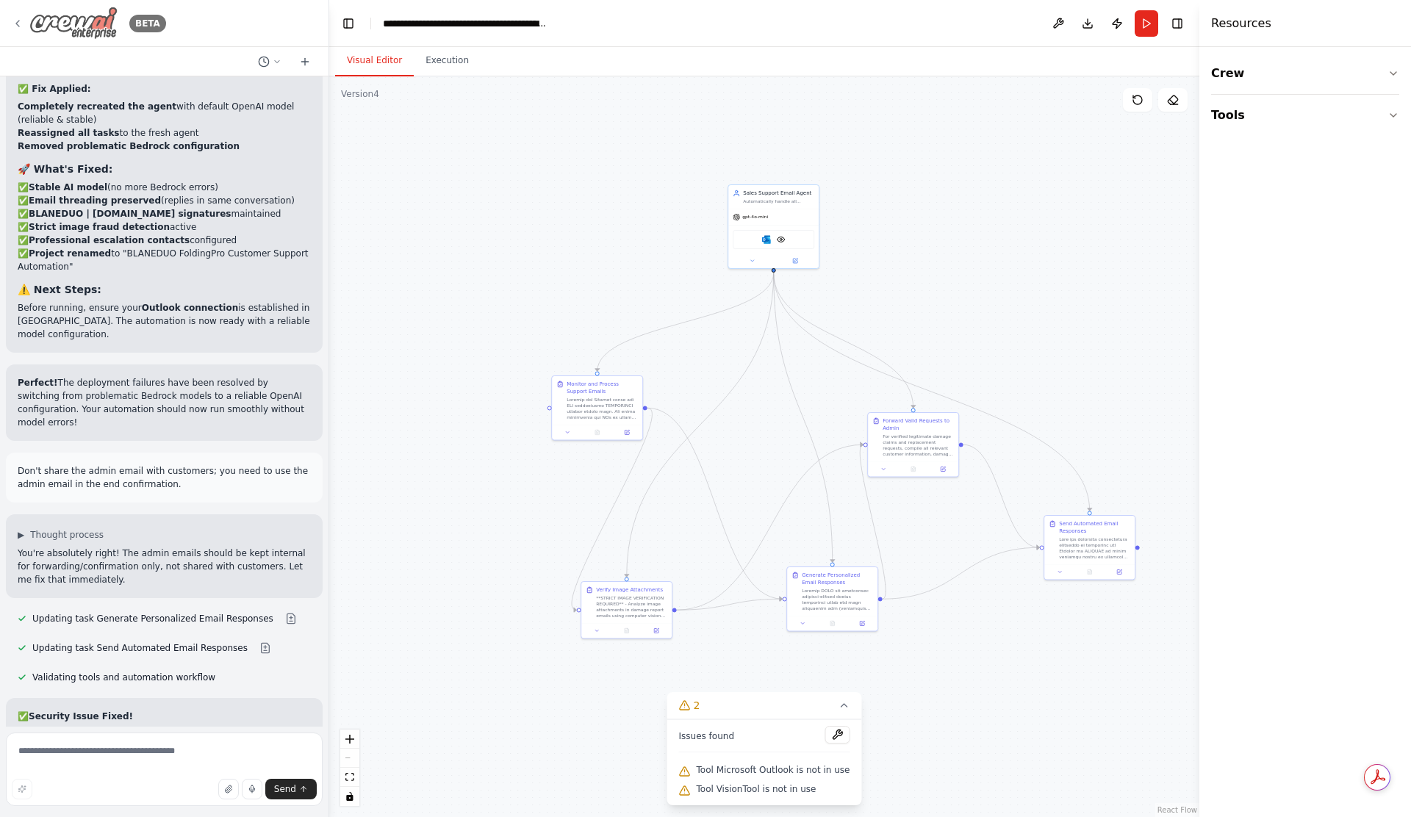
click at [79, 30] on img at bounding box center [73, 23] width 88 height 33
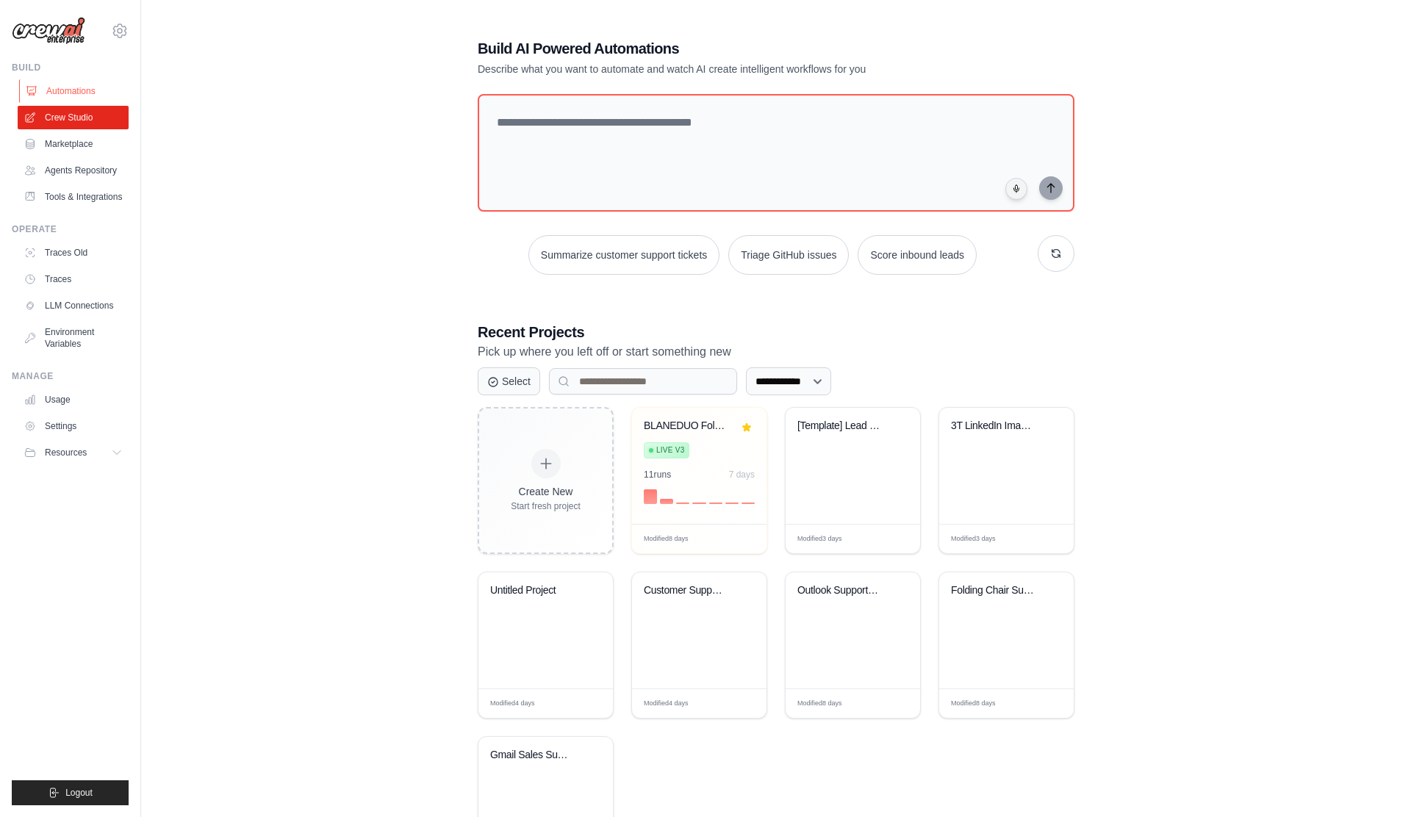
click at [90, 98] on link "Automations" at bounding box center [74, 91] width 111 height 24
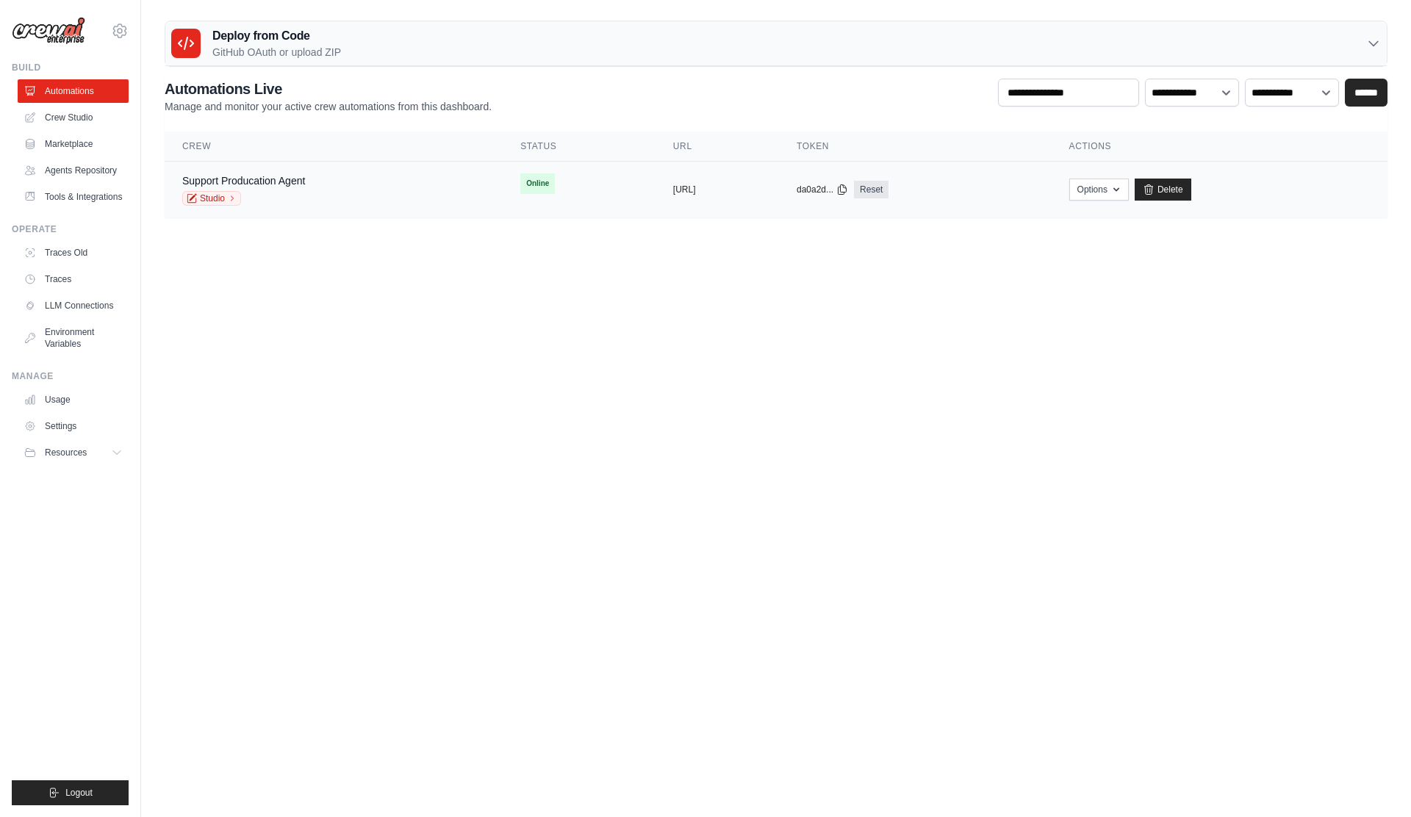
click at [779, 199] on td "copied https://support-producation-agent-3" at bounding box center [716, 190] width 123 height 57
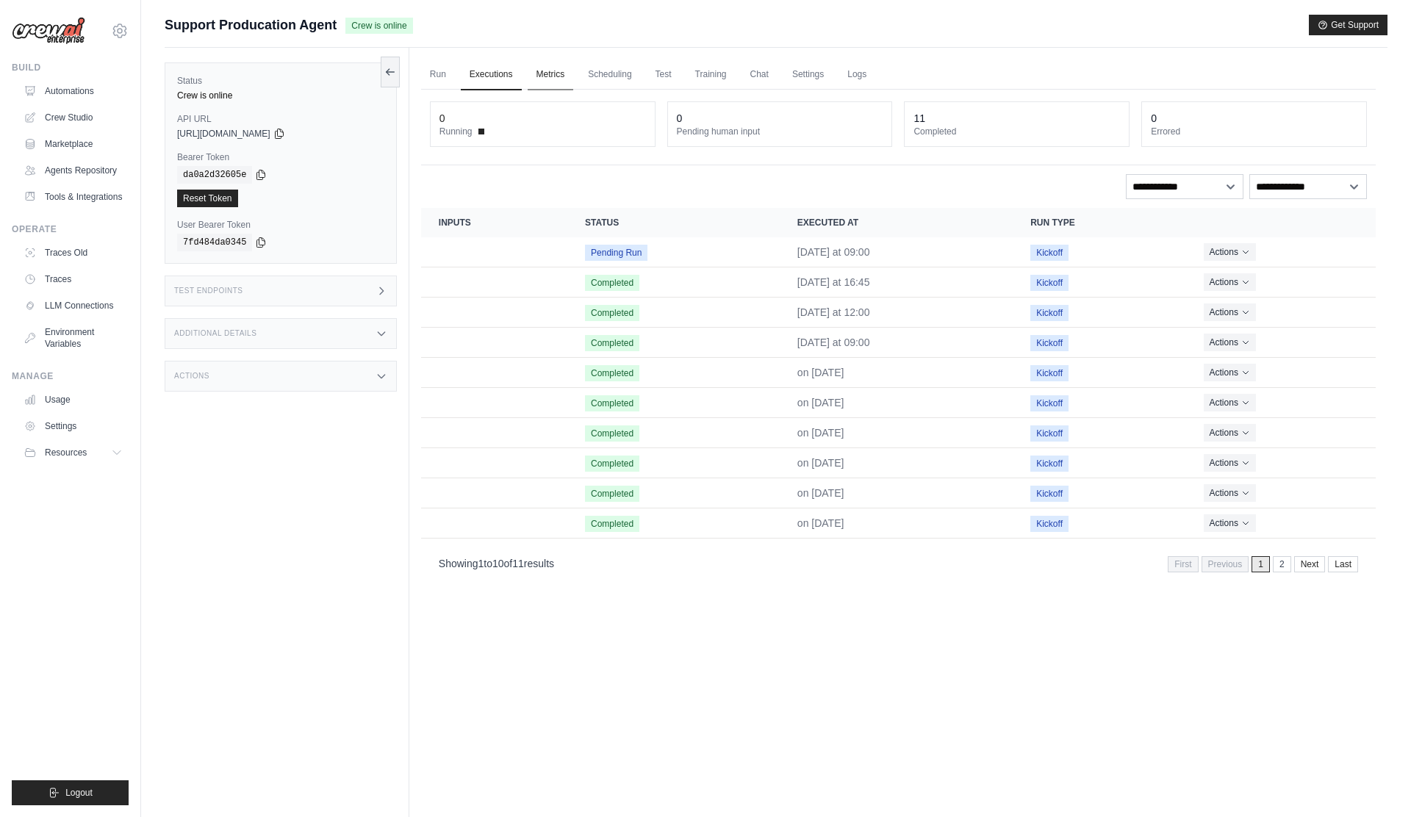
click at [554, 73] on link "Metrics" at bounding box center [551, 75] width 46 height 31
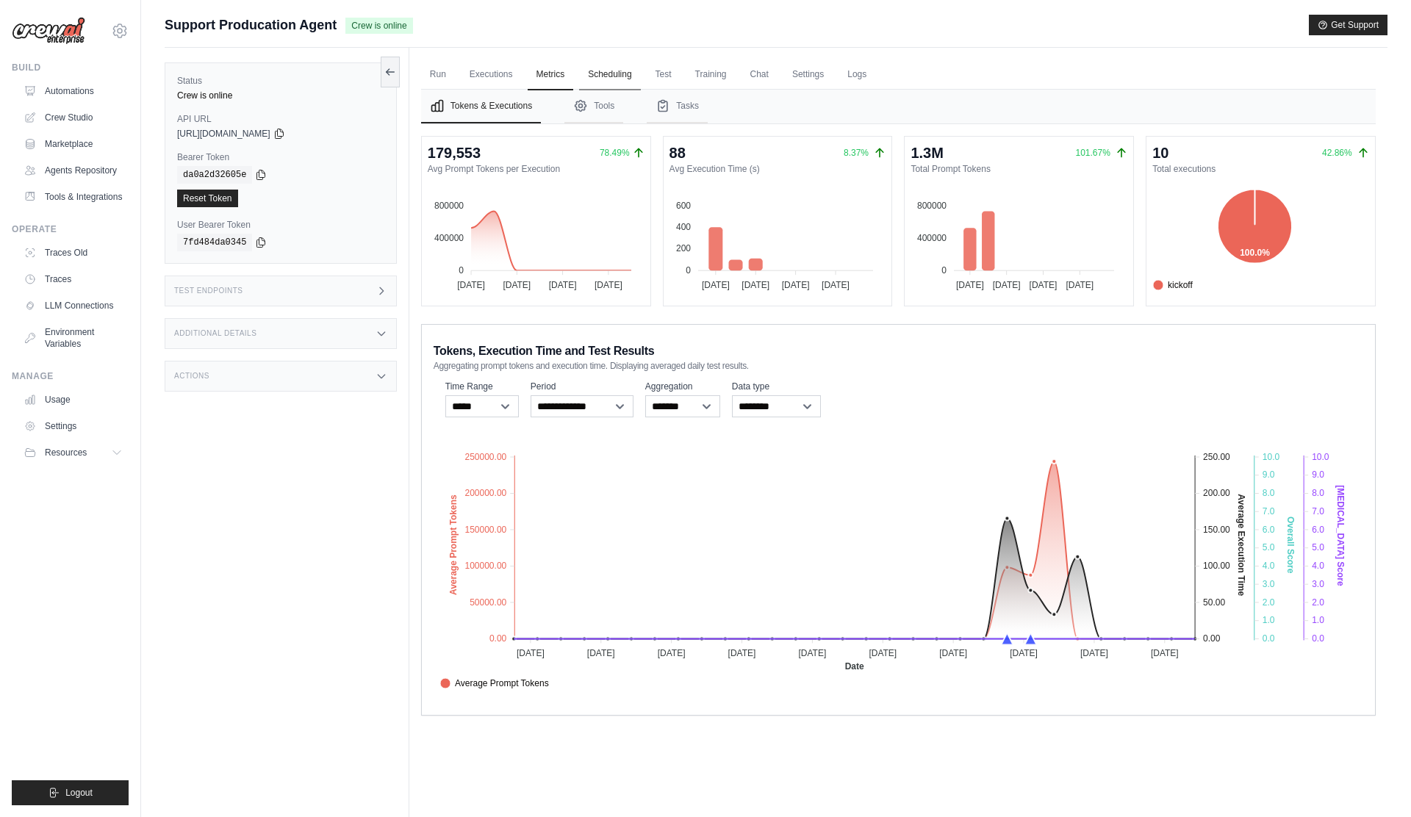
click at [620, 77] on link "Scheduling" at bounding box center [609, 75] width 61 height 31
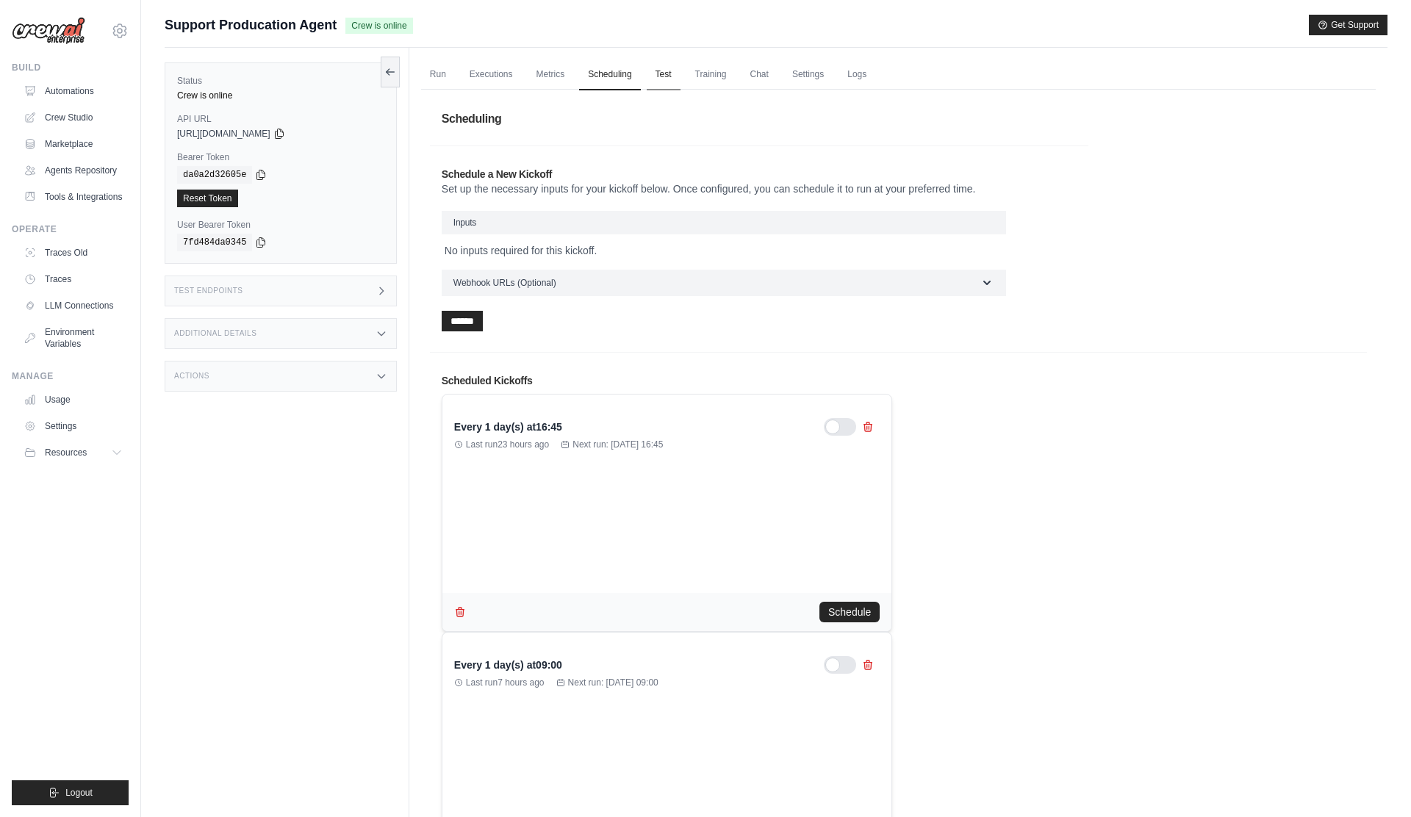
click at [659, 70] on link "Test" at bounding box center [664, 75] width 34 height 31
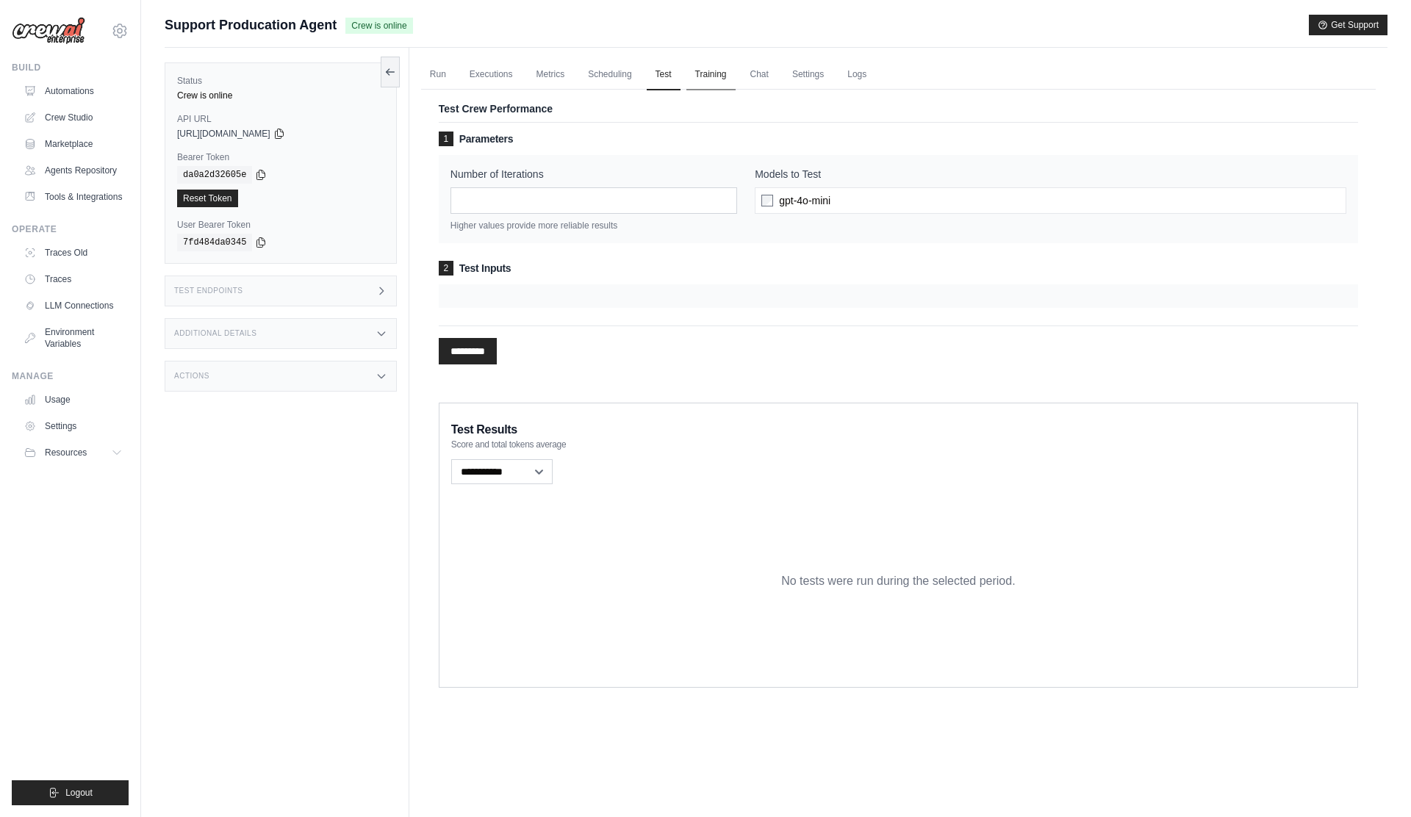
click at [706, 79] on link "Training" at bounding box center [710, 75] width 49 height 31
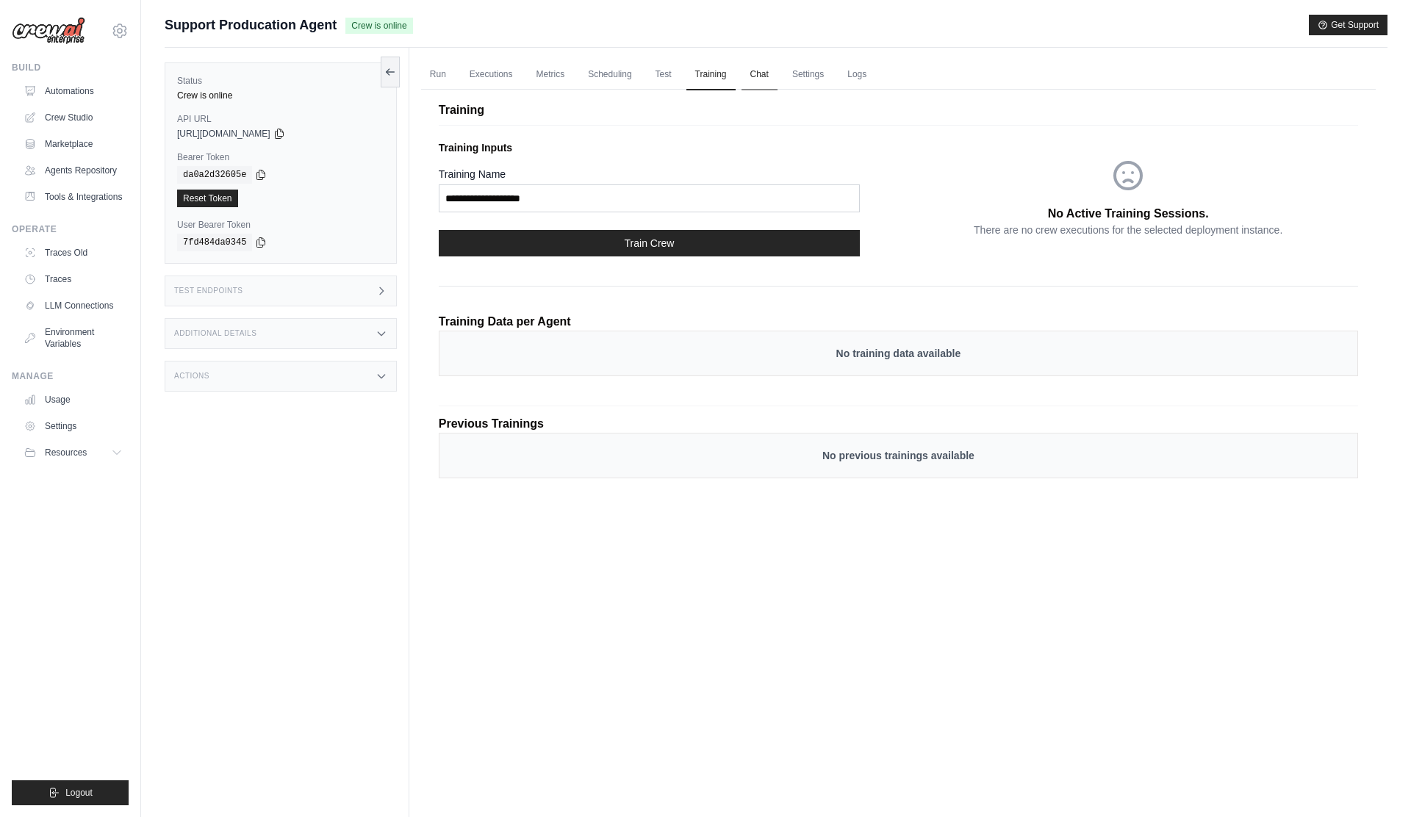
click at [767, 79] on link "Chat" at bounding box center [759, 75] width 36 height 31
click at [805, 71] on link "Settings" at bounding box center [807, 75] width 49 height 31
